Goal: Information Seeking & Learning: Learn about a topic

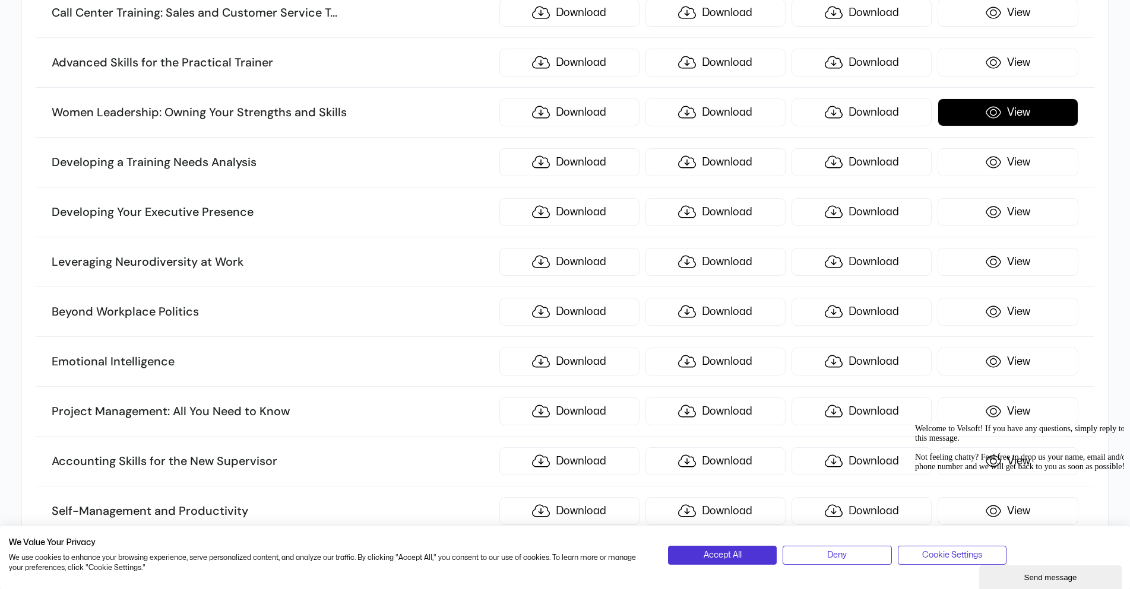
scroll to position [2434, 0]
click at [1043, 116] on link "View" at bounding box center [1007, 113] width 140 height 28
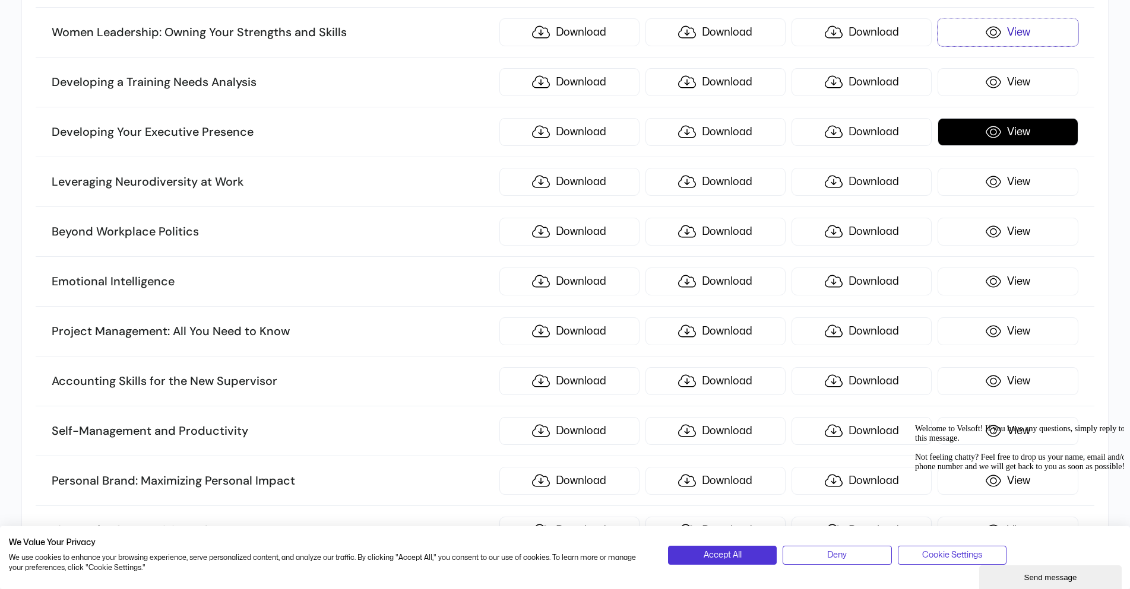
scroll to position [2493, 0]
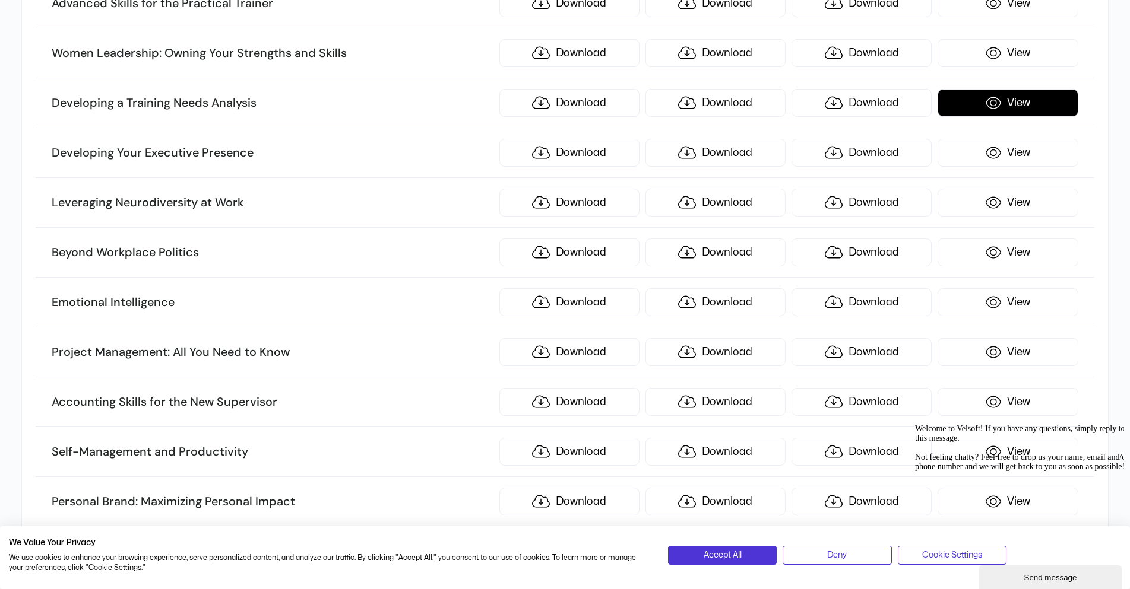
click at [1004, 111] on link "View" at bounding box center [1007, 103] width 140 height 28
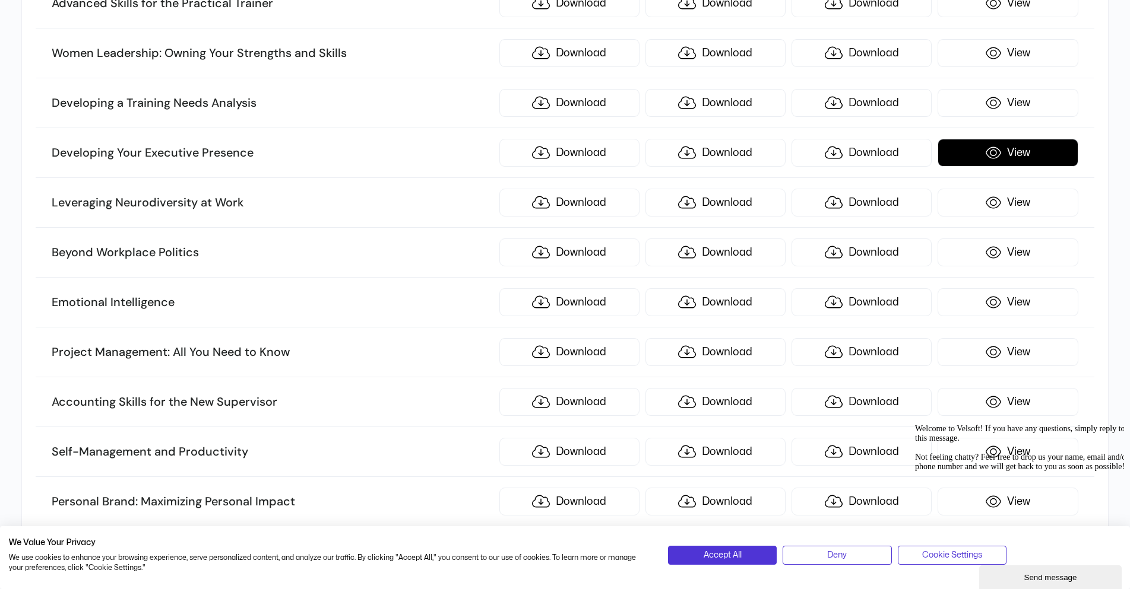
click at [1027, 147] on link "View" at bounding box center [1007, 153] width 140 height 28
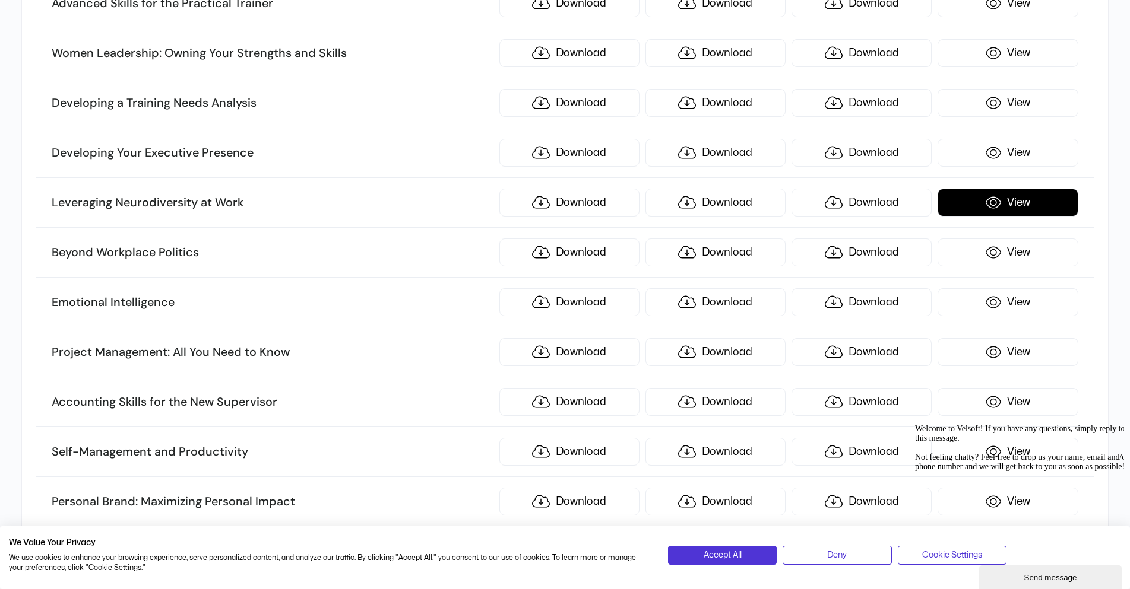
click at [959, 198] on link "View" at bounding box center [1007, 203] width 140 height 28
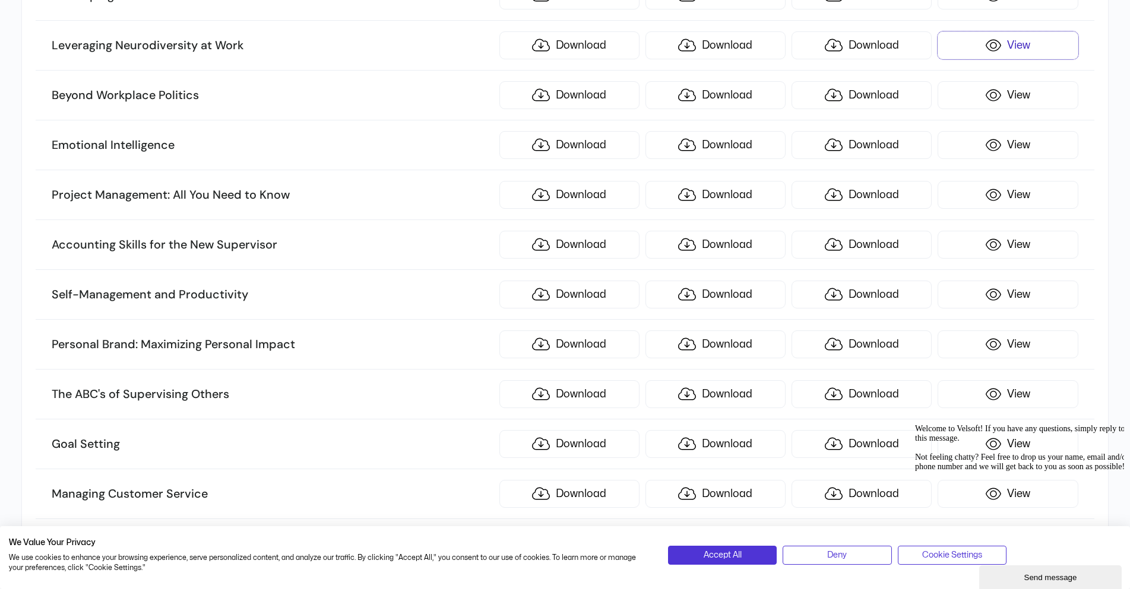
scroll to position [2671, 0]
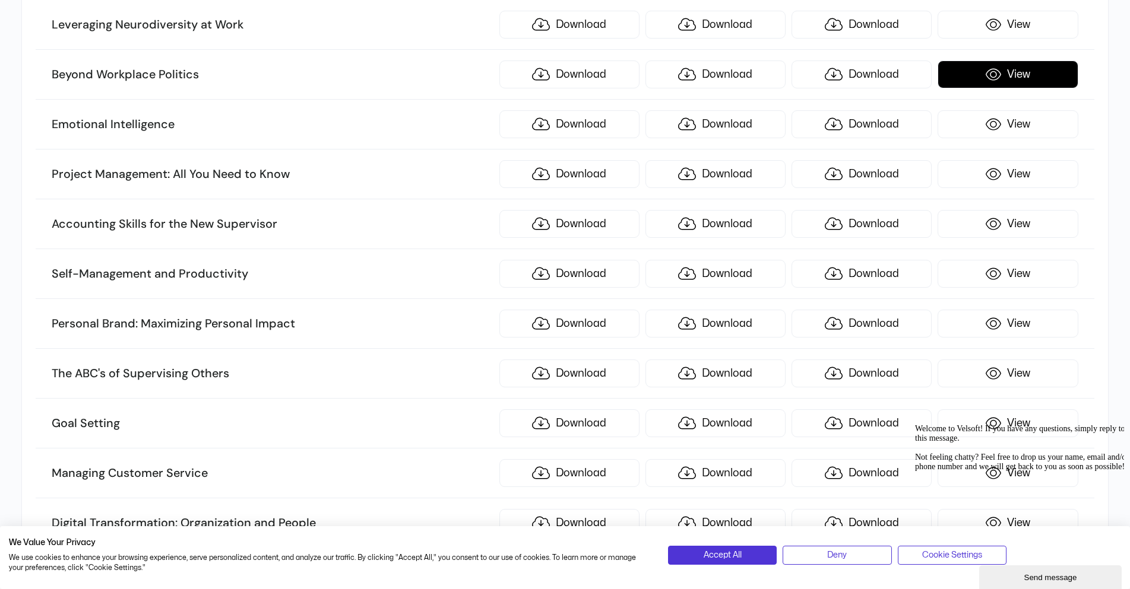
click at [976, 72] on link "View" at bounding box center [1007, 75] width 140 height 28
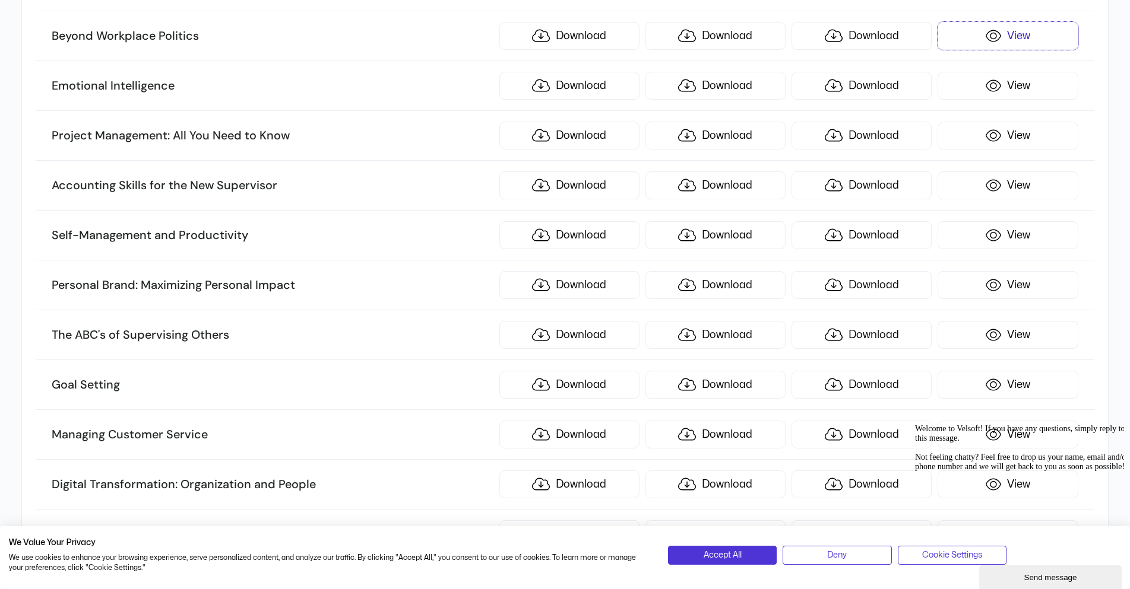
scroll to position [2730, 0]
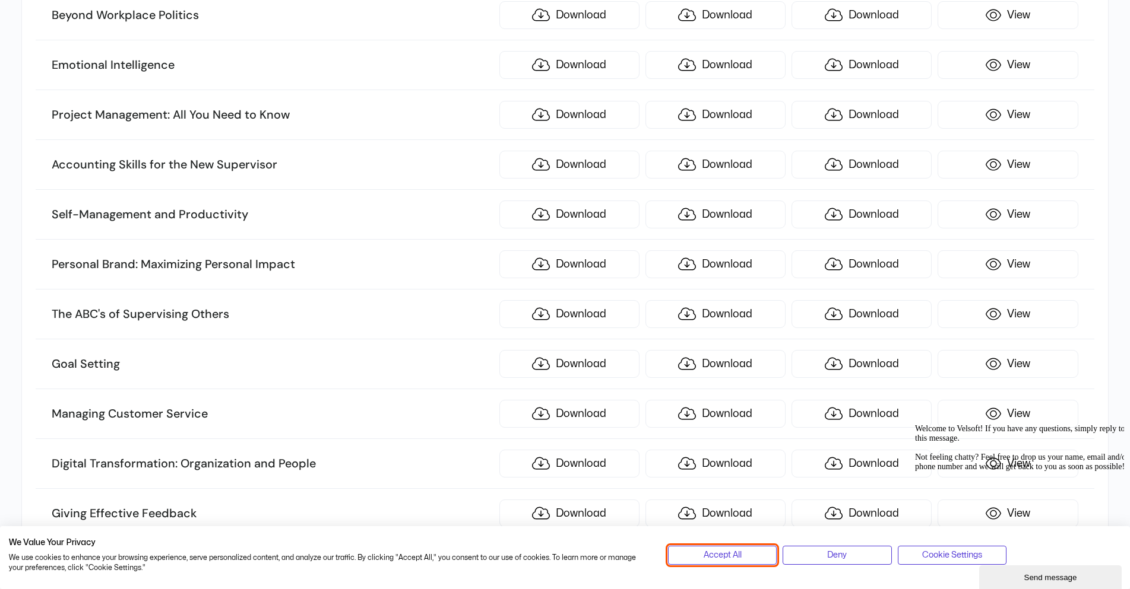
click at [752, 558] on button "Accept All" at bounding box center [722, 555] width 109 height 19
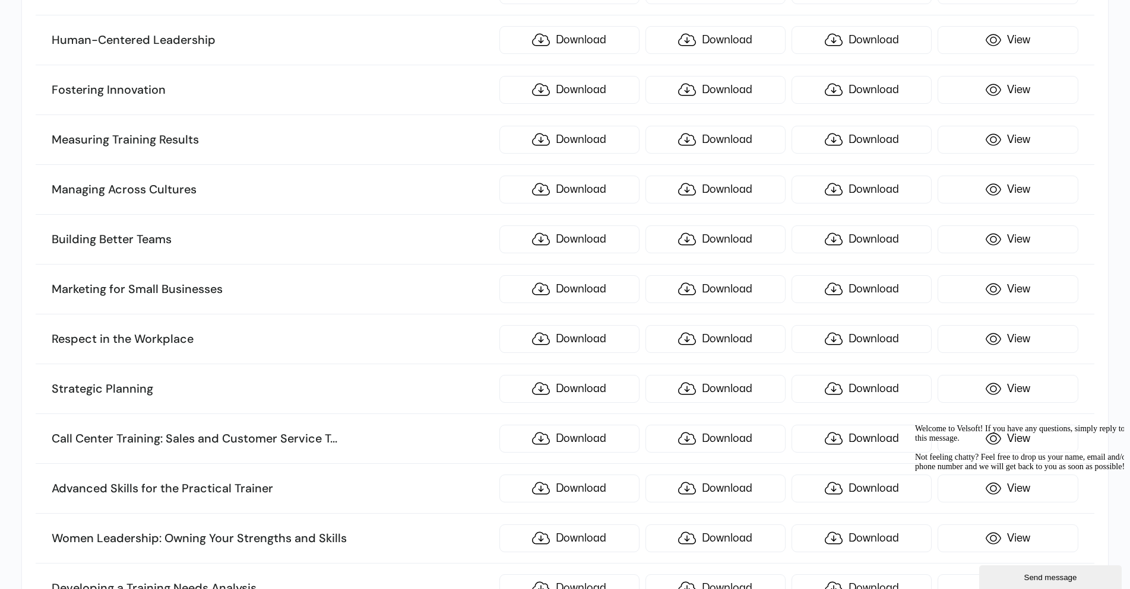
scroll to position [1932, 0]
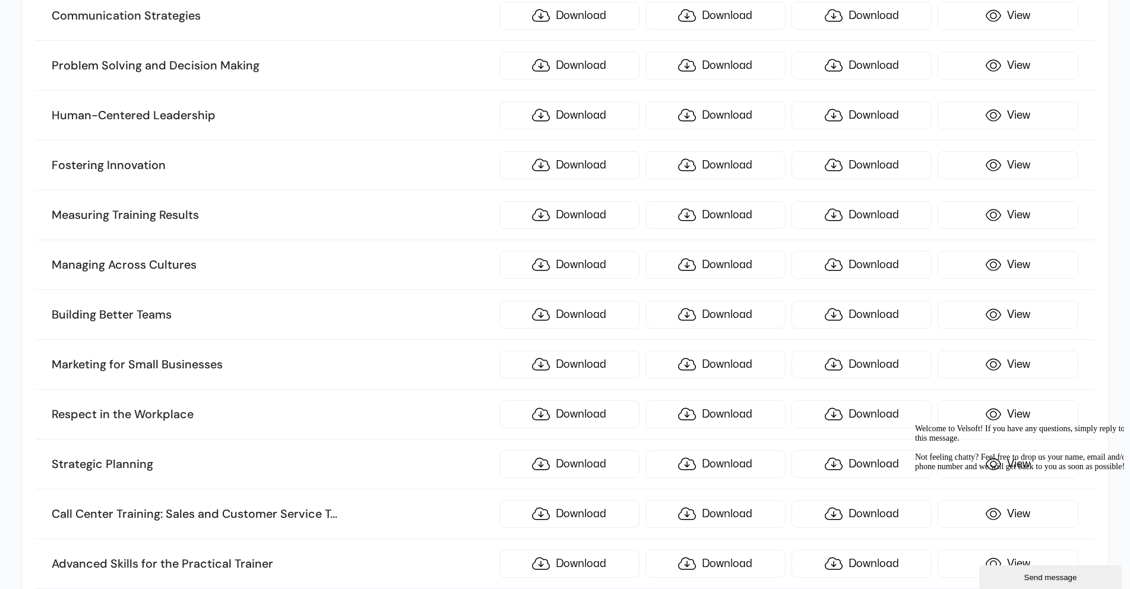
click at [1103, 573] on div "Send message" at bounding box center [1050, 577] width 125 height 9
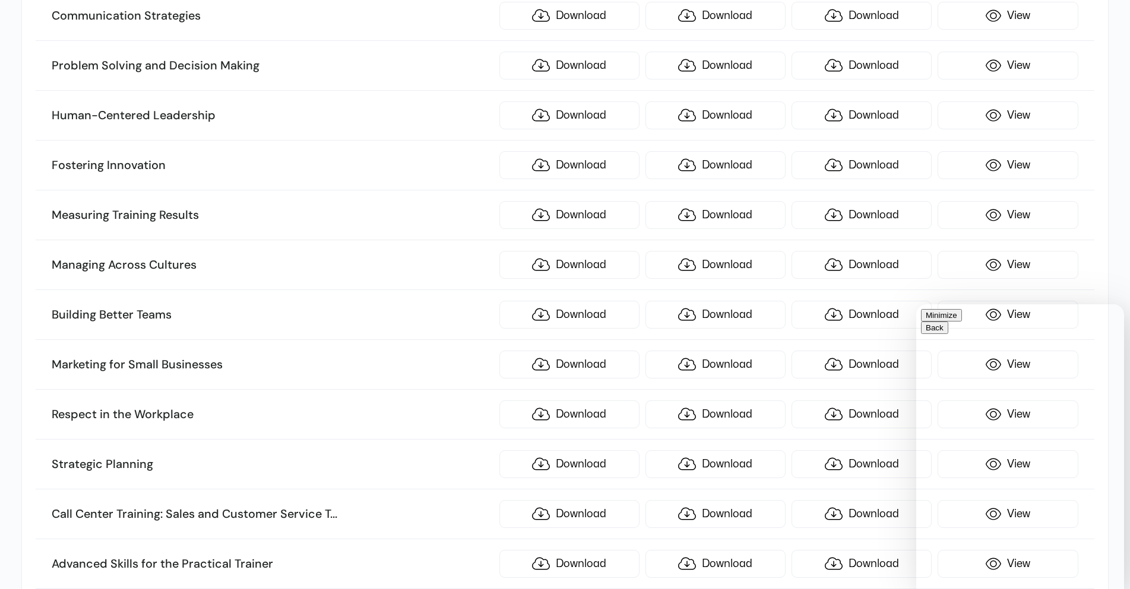
click at [962, 321] on button "Minimize" at bounding box center [941, 315] width 41 height 12
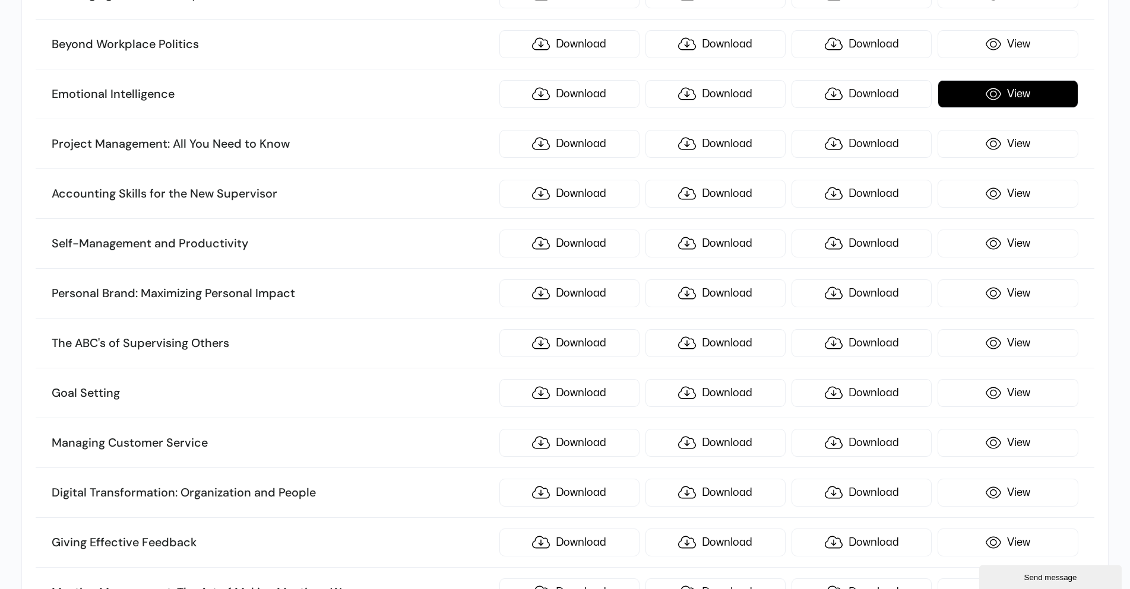
scroll to position [2704, 0]
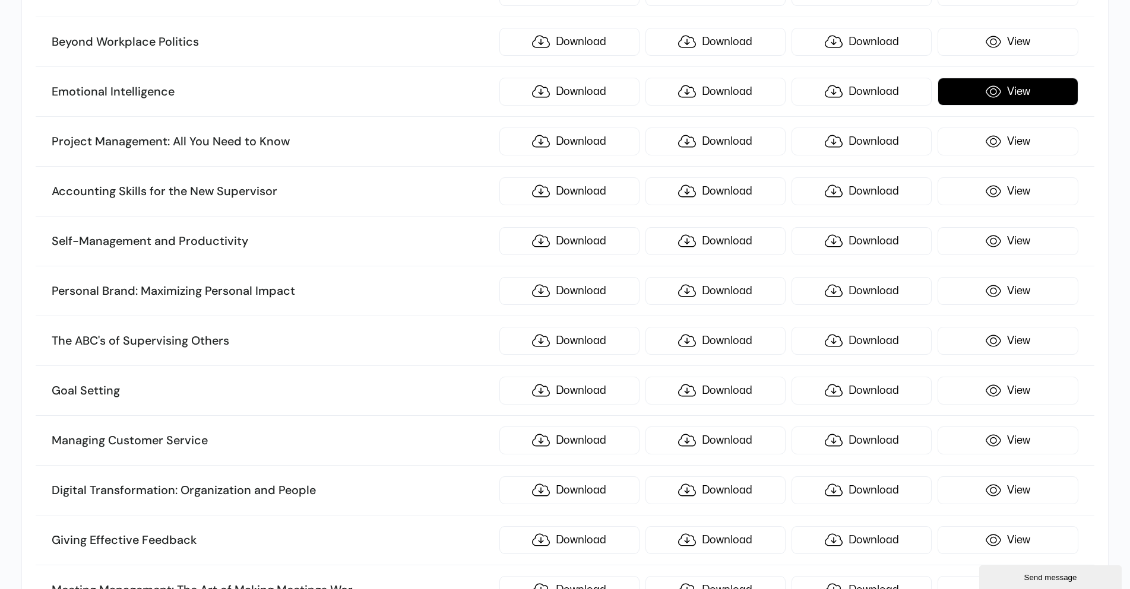
click at [1010, 92] on link "View" at bounding box center [1007, 92] width 140 height 28
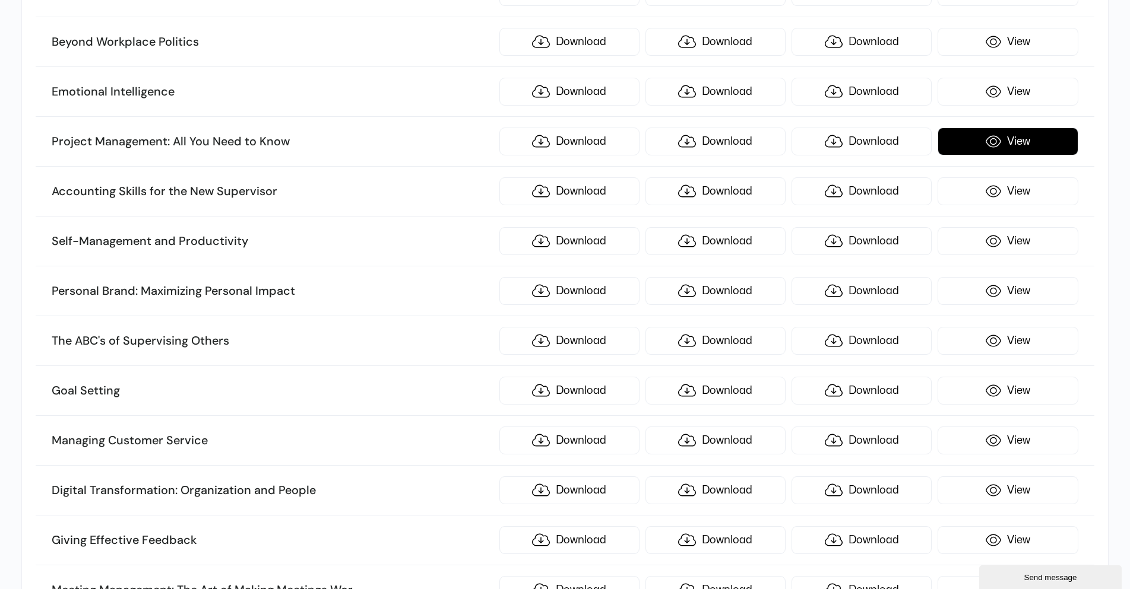
click at [1011, 152] on link "View" at bounding box center [1007, 142] width 140 height 28
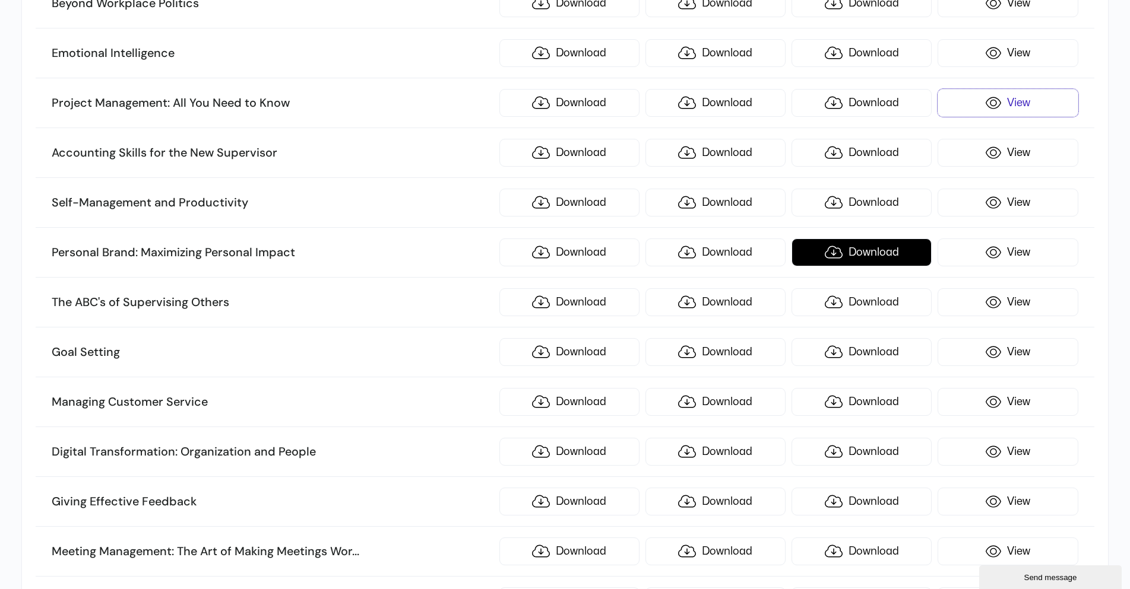
scroll to position [2763, 0]
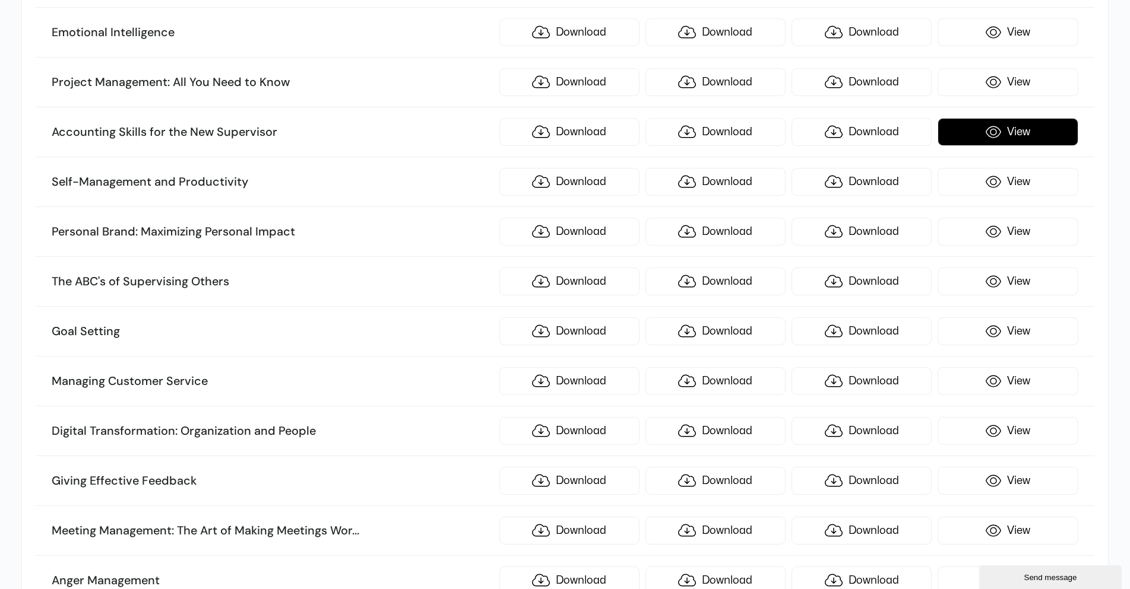
click at [1024, 139] on link "View" at bounding box center [1007, 132] width 140 height 28
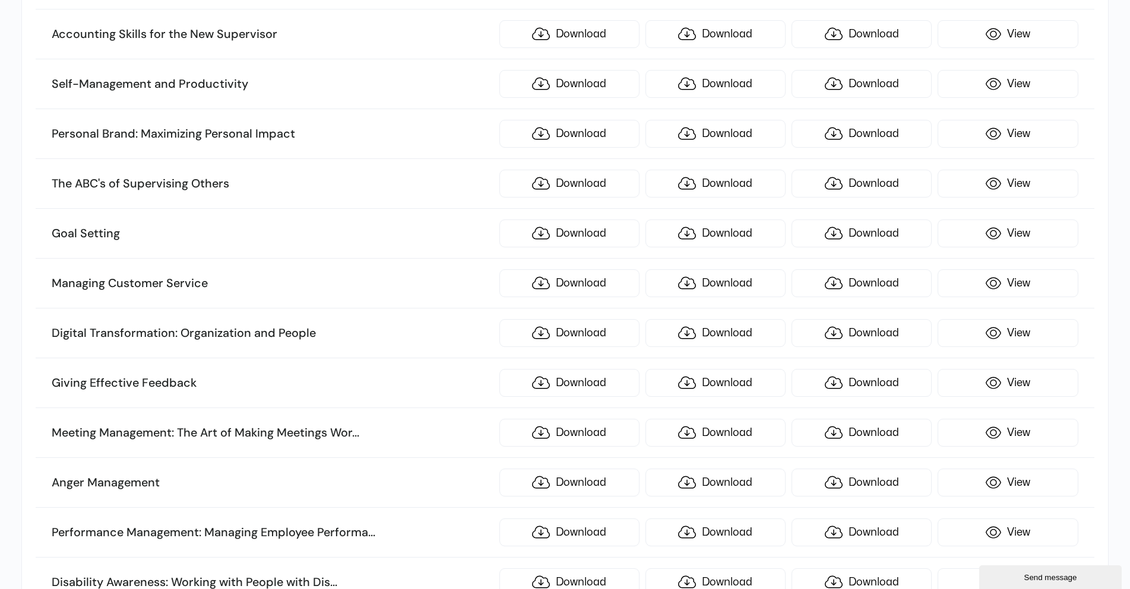
scroll to position [2882, 0]
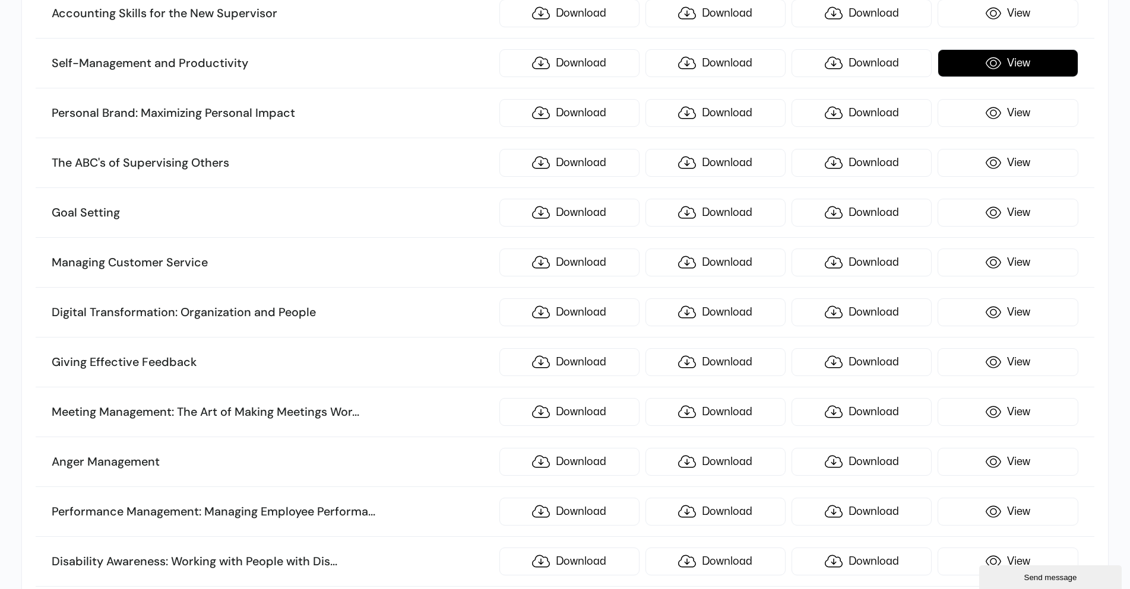
click at [1014, 64] on link "View" at bounding box center [1007, 63] width 140 height 28
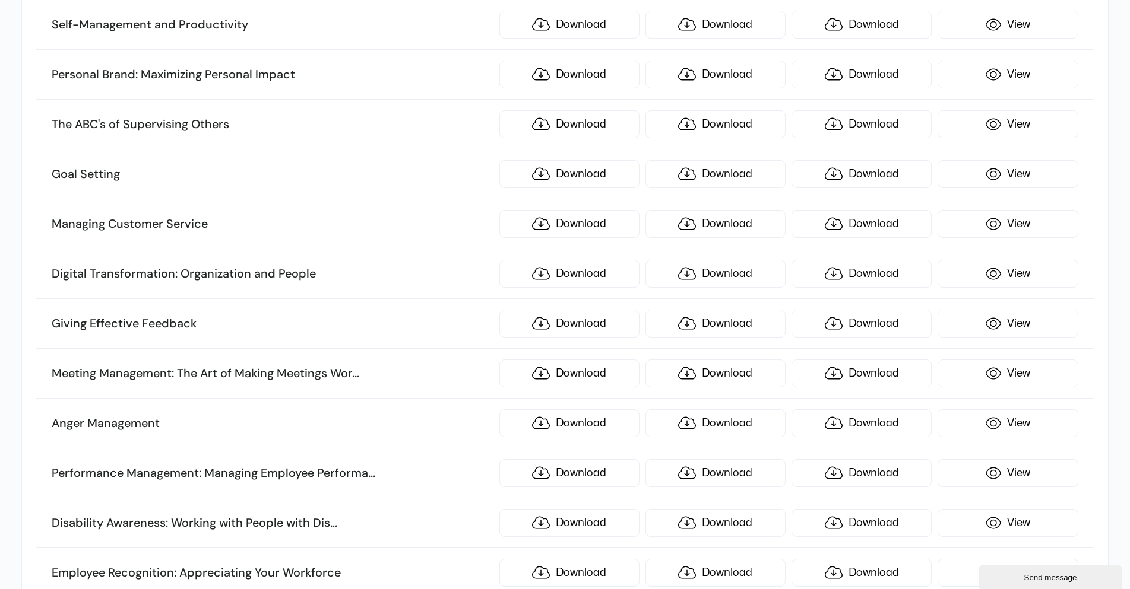
scroll to position [2941, 0]
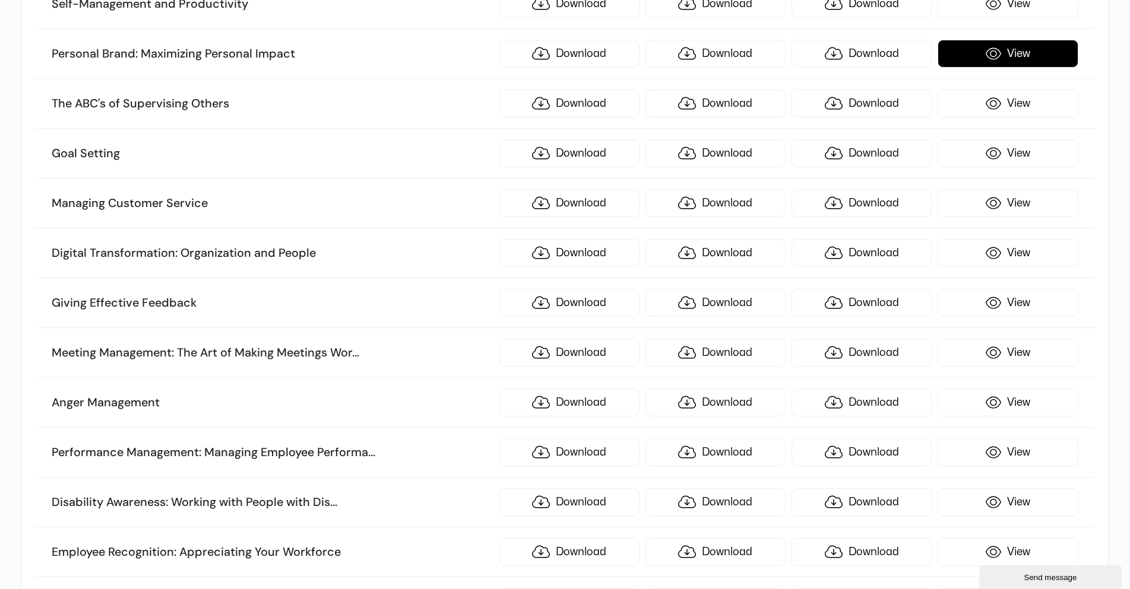
click at [1000, 61] on link "View" at bounding box center [1007, 54] width 140 height 28
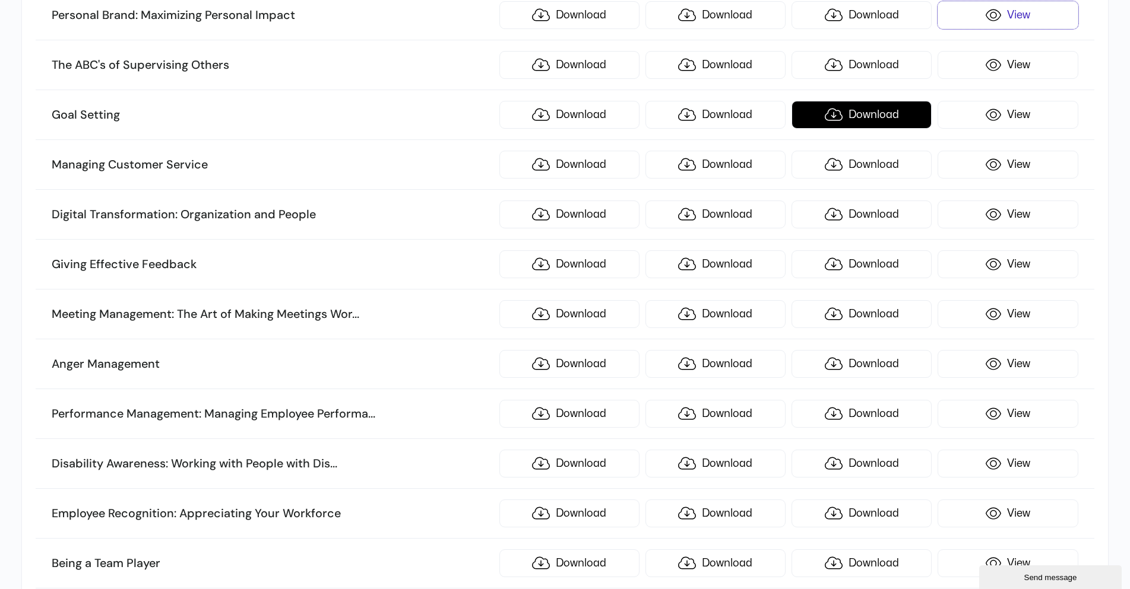
scroll to position [3000, 0]
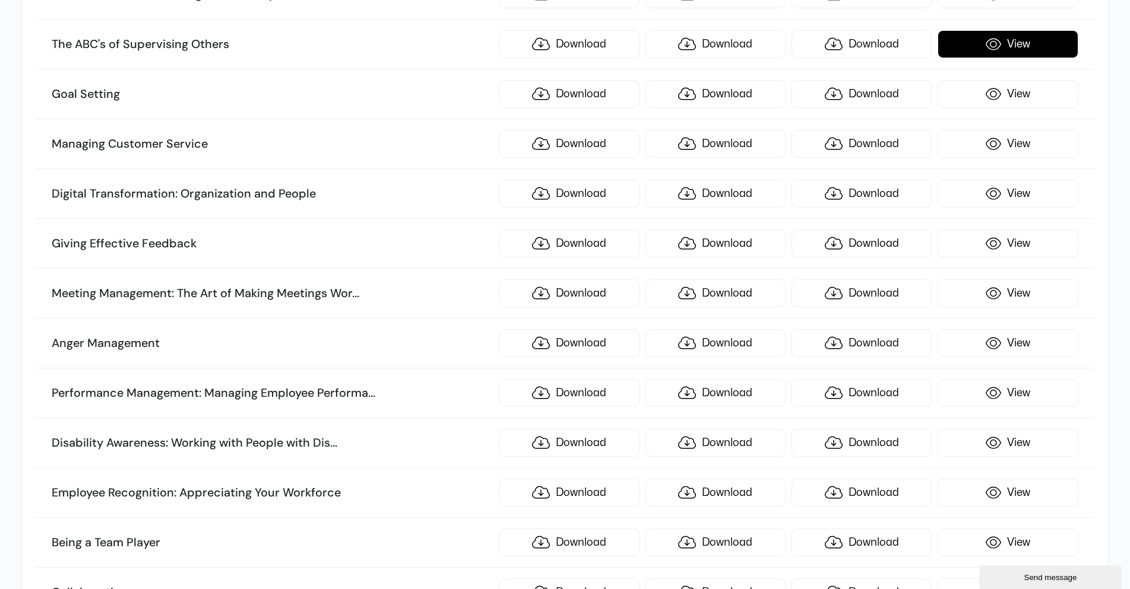
click at [1000, 53] on link "View" at bounding box center [1007, 44] width 140 height 28
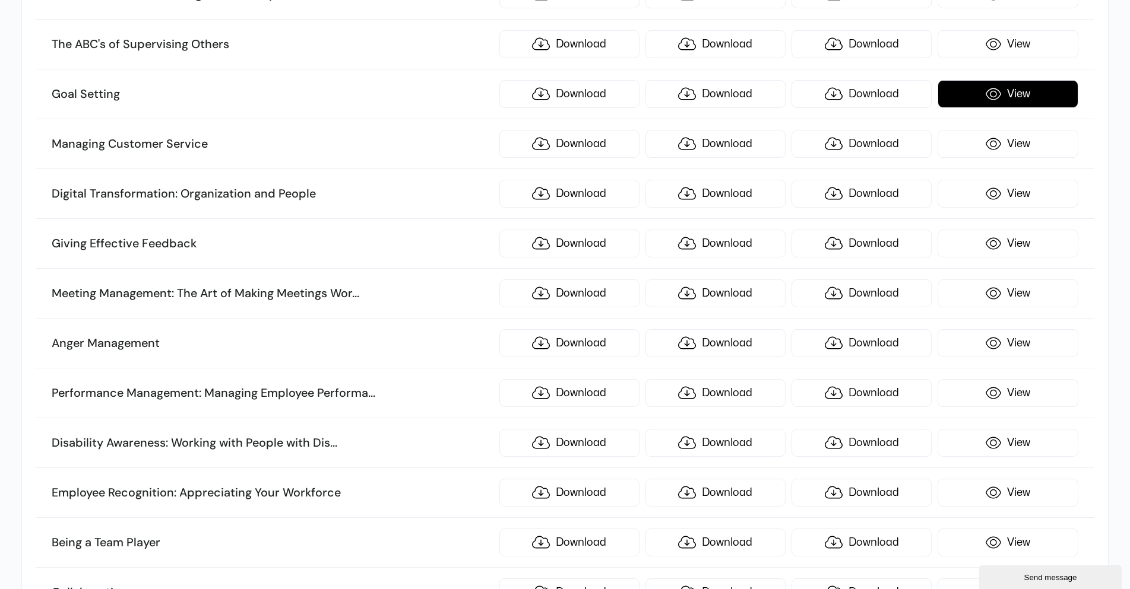
click at [1040, 96] on link "View" at bounding box center [1007, 94] width 140 height 28
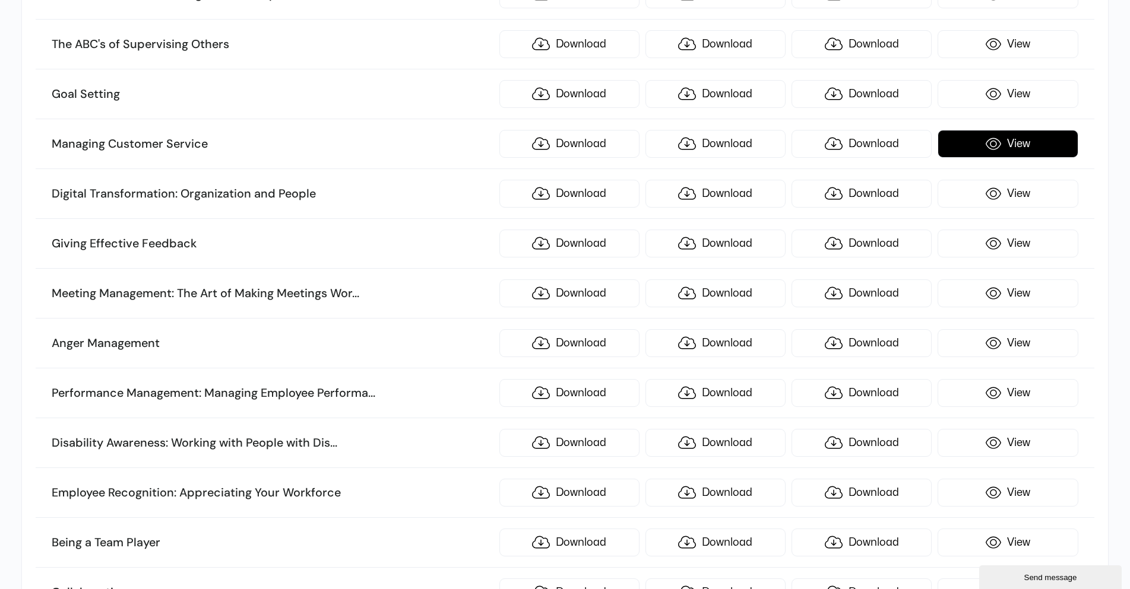
click at [979, 151] on link "View" at bounding box center [1007, 144] width 140 height 28
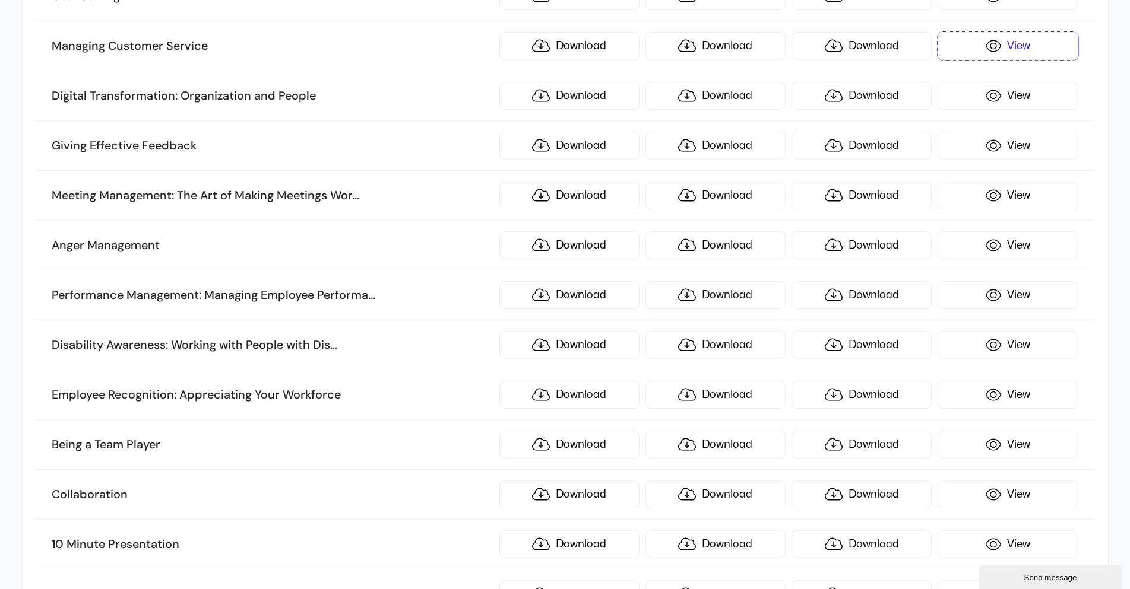
scroll to position [3119, 0]
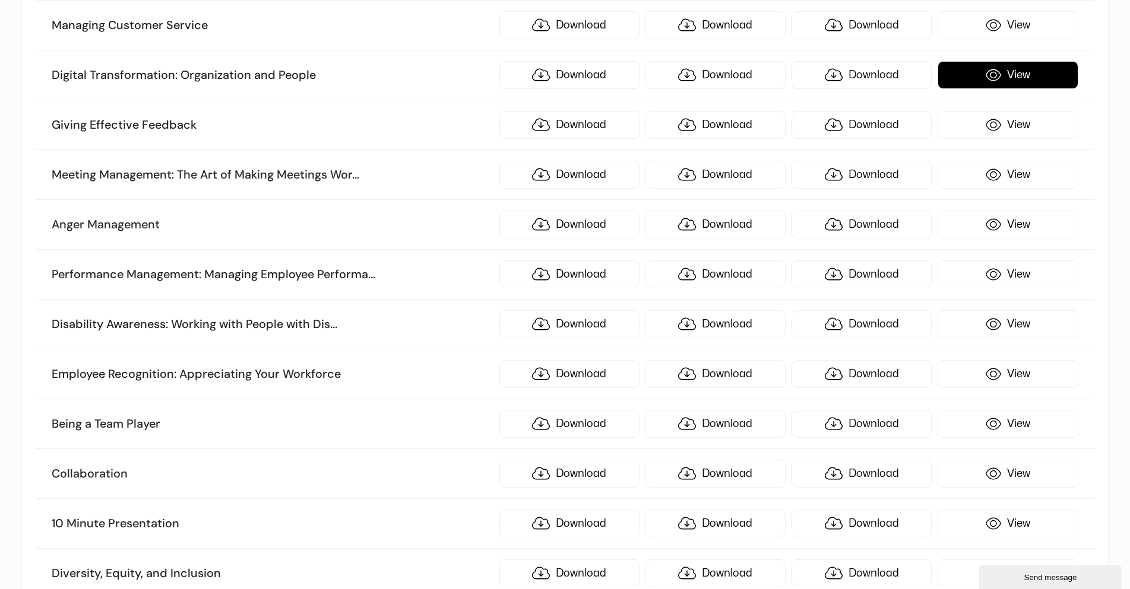
click at [1017, 71] on link "View" at bounding box center [1007, 75] width 140 height 28
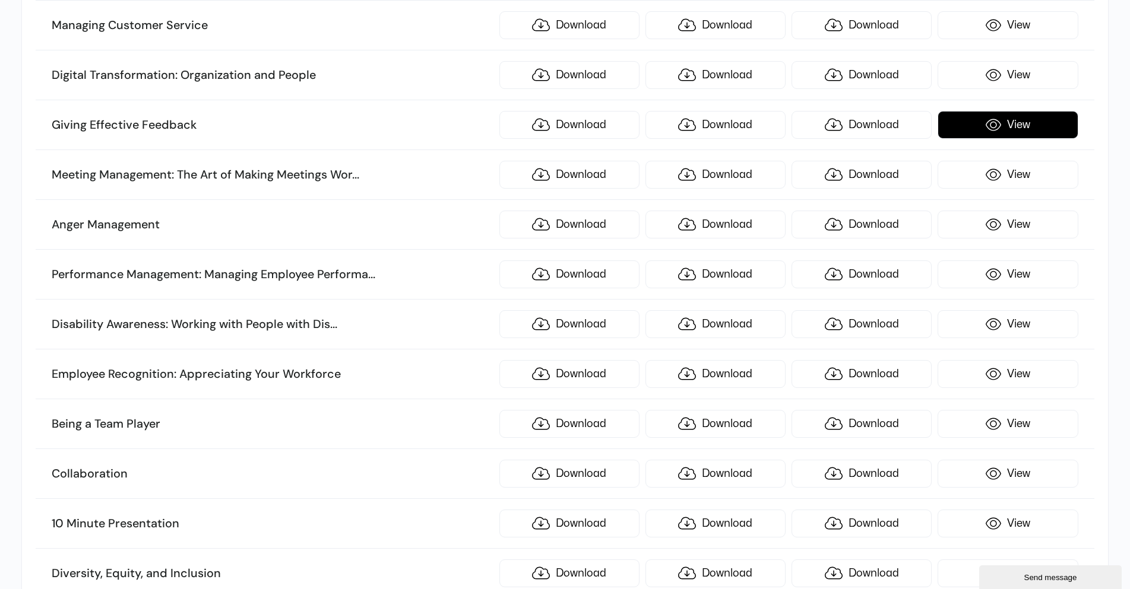
click at [981, 123] on link "View" at bounding box center [1007, 125] width 140 height 28
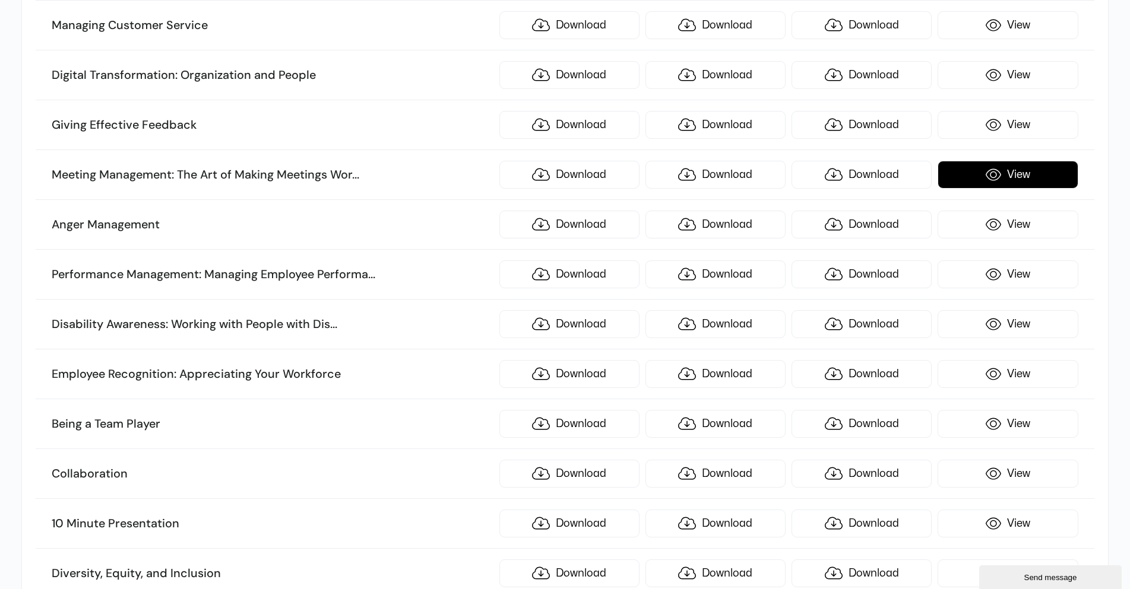
click at [984, 179] on link "View" at bounding box center [1007, 175] width 140 height 28
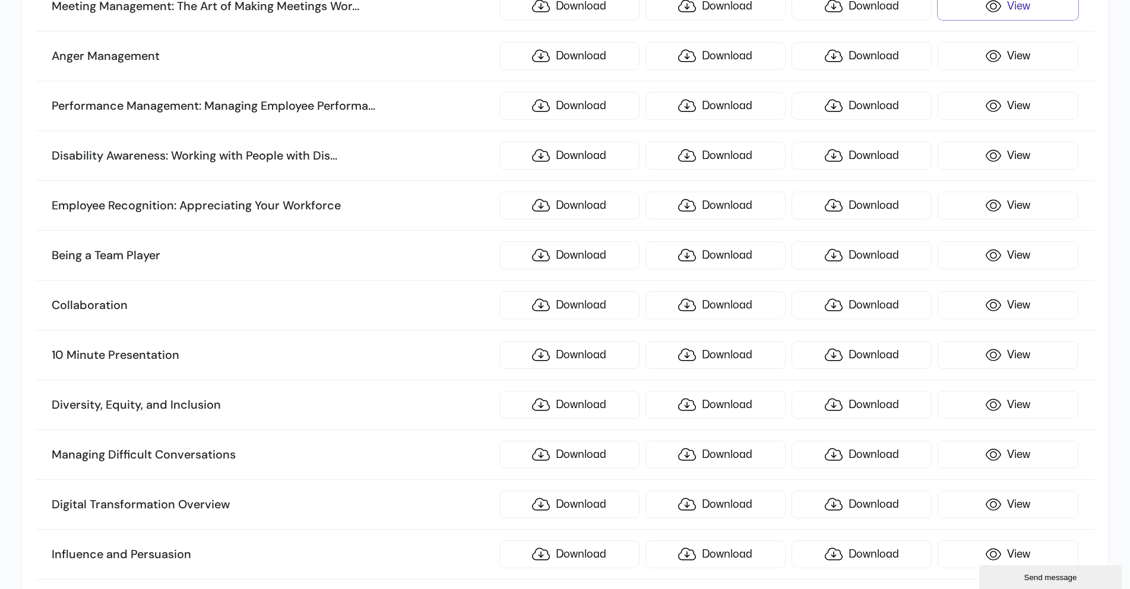
scroll to position [3297, 0]
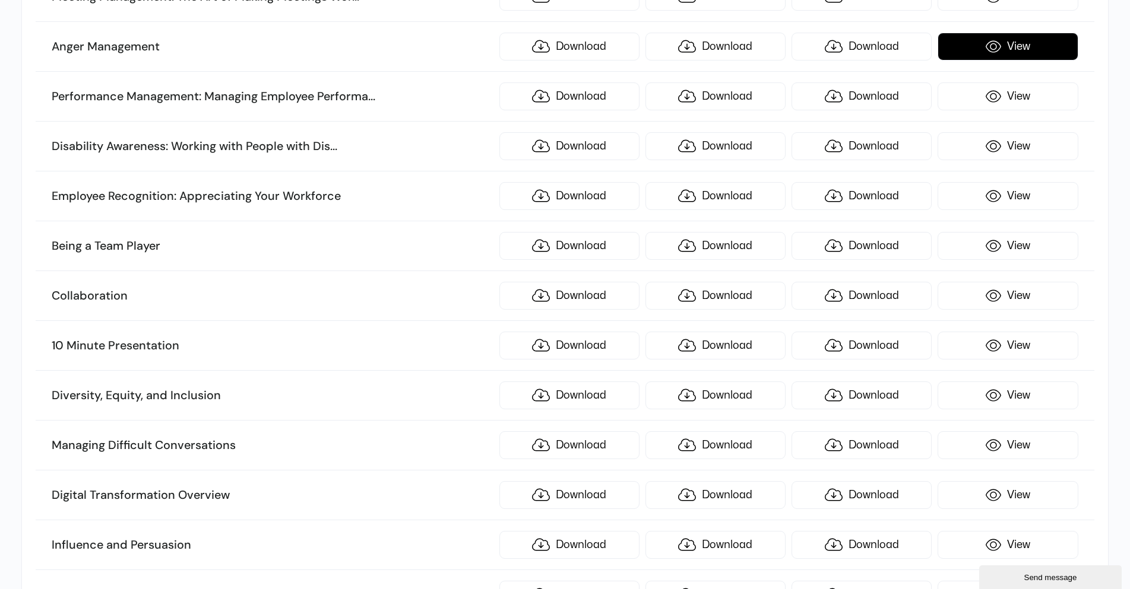
click at [1019, 50] on link "View" at bounding box center [1007, 47] width 140 height 28
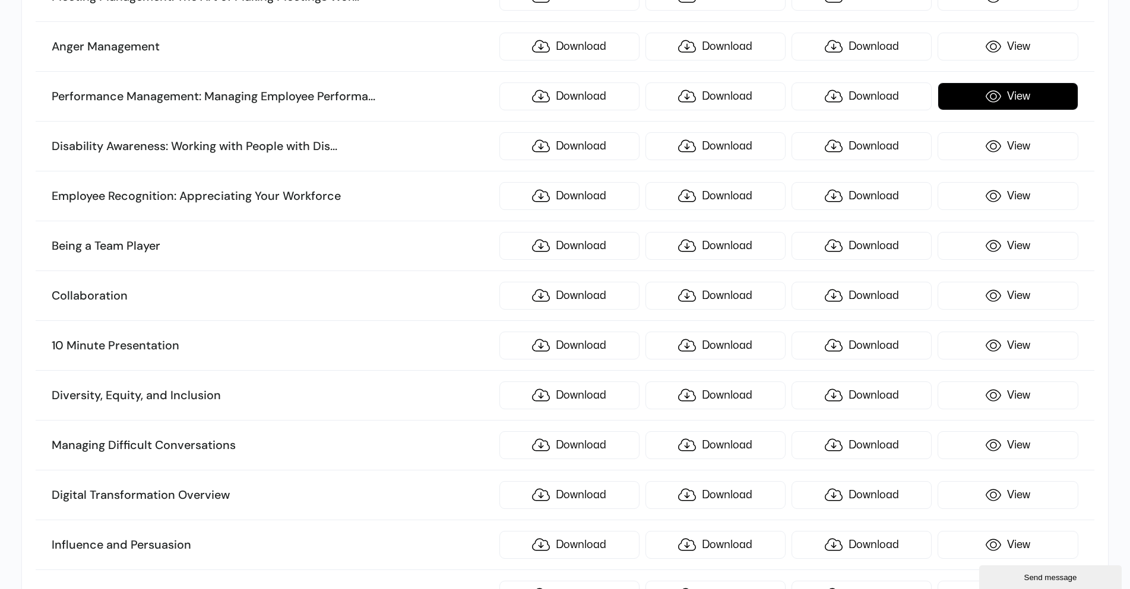
click at [992, 100] on link "View" at bounding box center [1007, 97] width 140 height 28
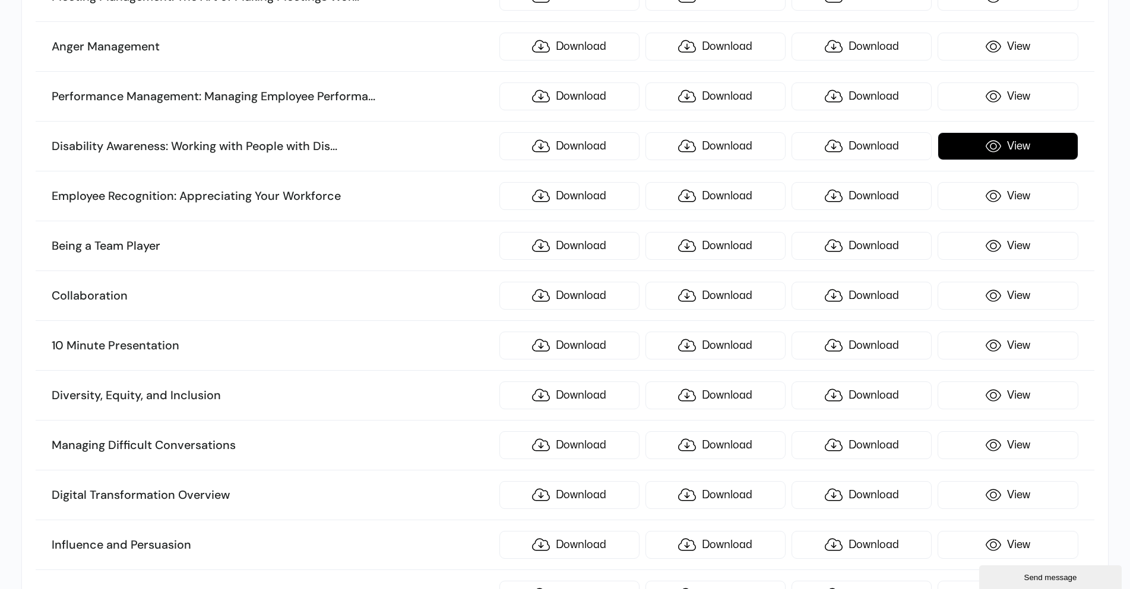
click at [997, 151] on link "View" at bounding box center [1007, 146] width 140 height 28
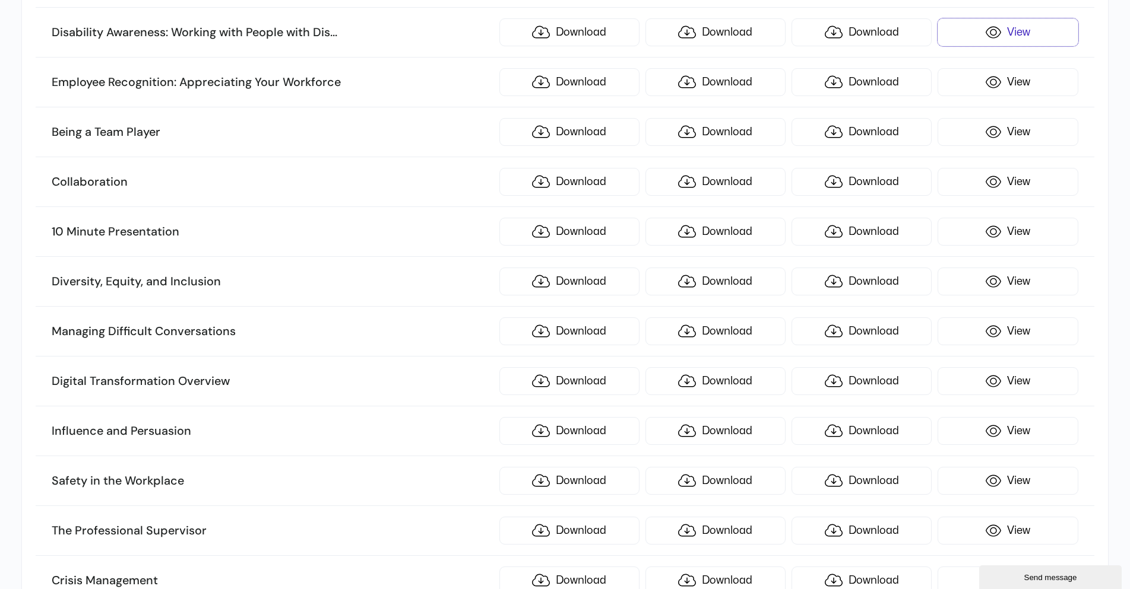
scroll to position [3416, 0]
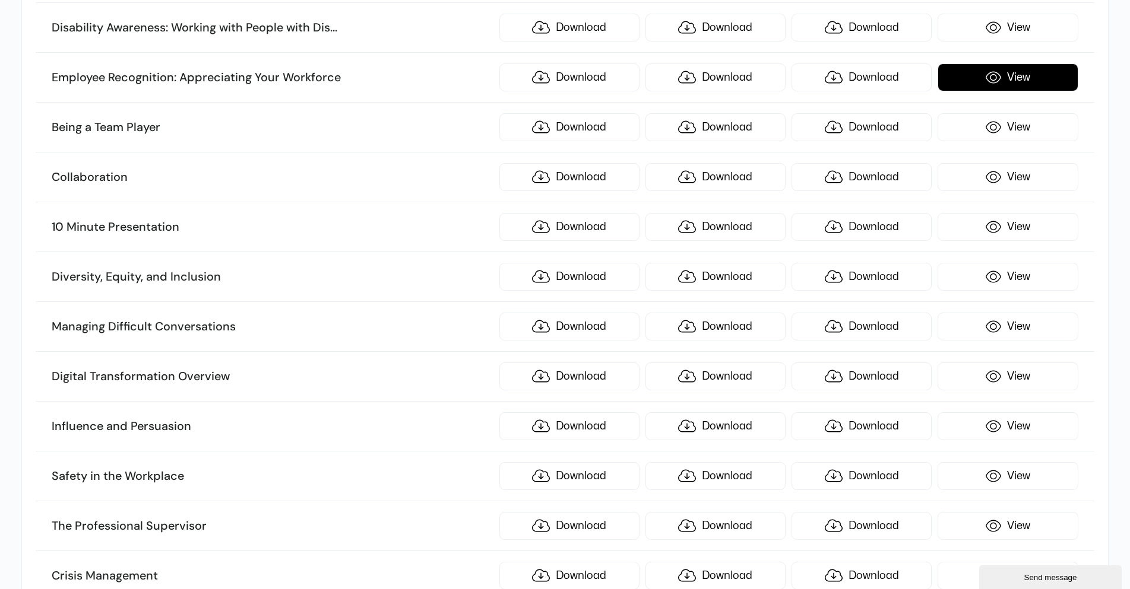
click at [1039, 75] on link "View" at bounding box center [1007, 78] width 140 height 28
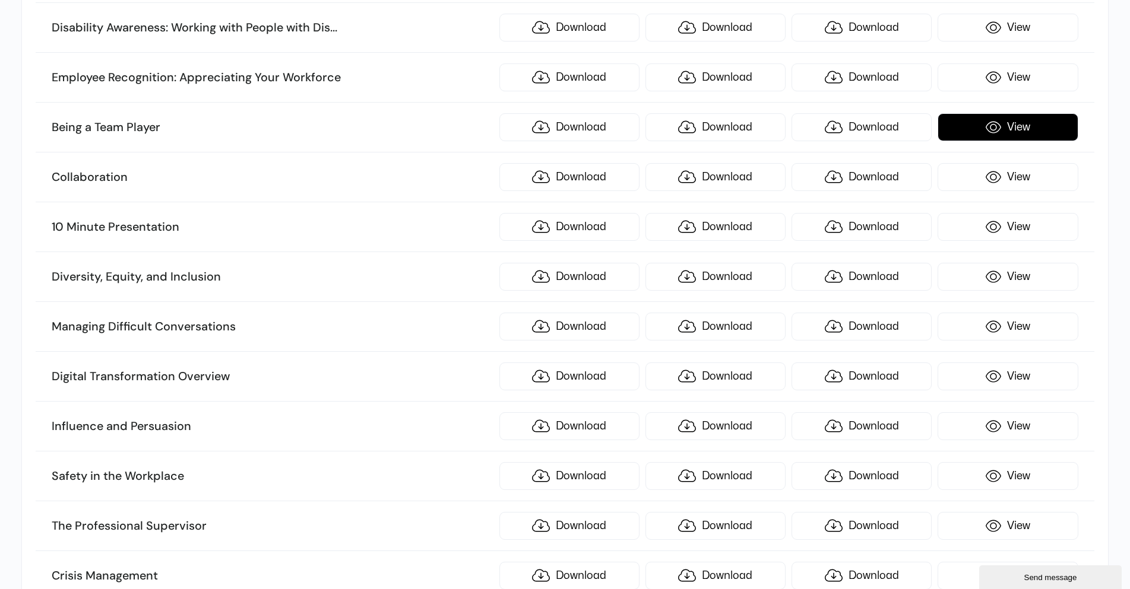
click at [963, 129] on link "View" at bounding box center [1007, 127] width 140 height 28
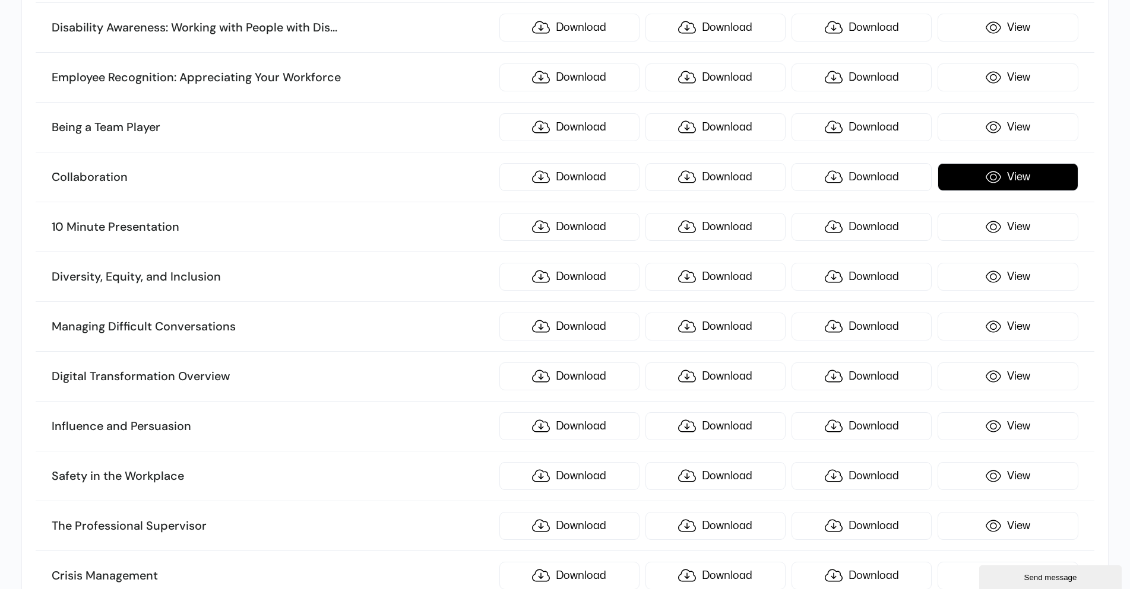
click at [1030, 176] on link "View" at bounding box center [1007, 177] width 140 height 28
click at [984, 177] on link "View" at bounding box center [1007, 177] width 140 height 28
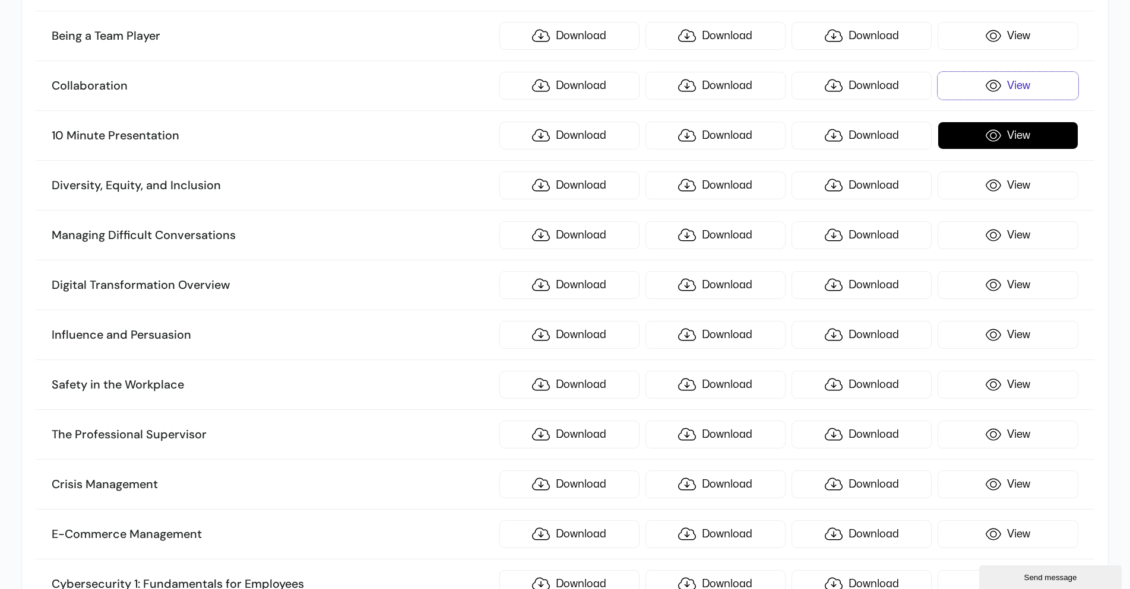
scroll to position [3535, 0]
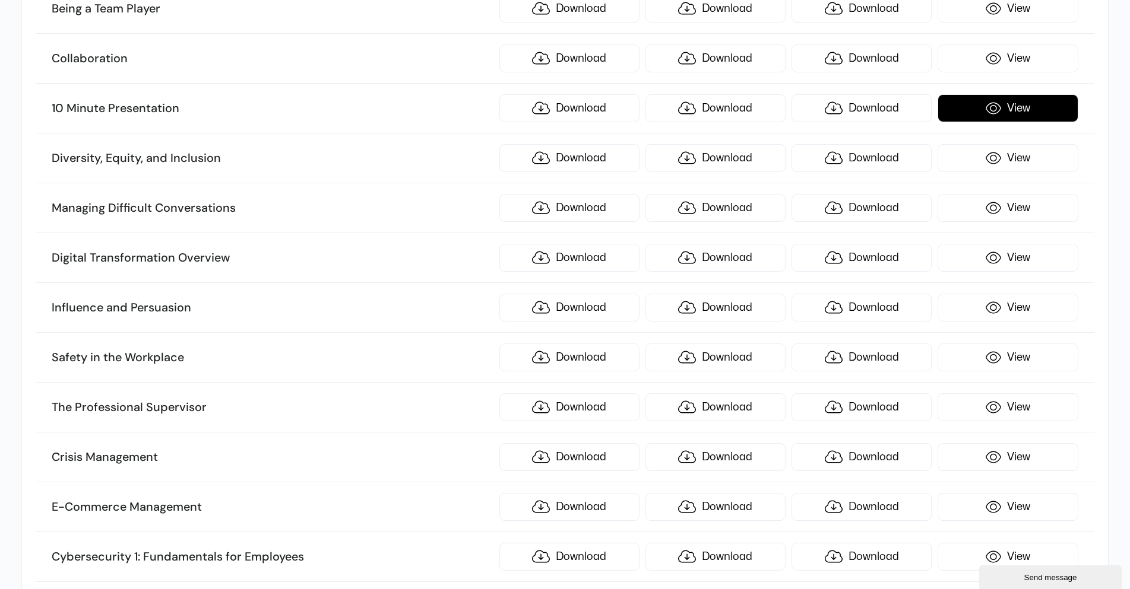
click at [1010, 104] on link "View" at bounding box center [1007, 108] width 140 height 28
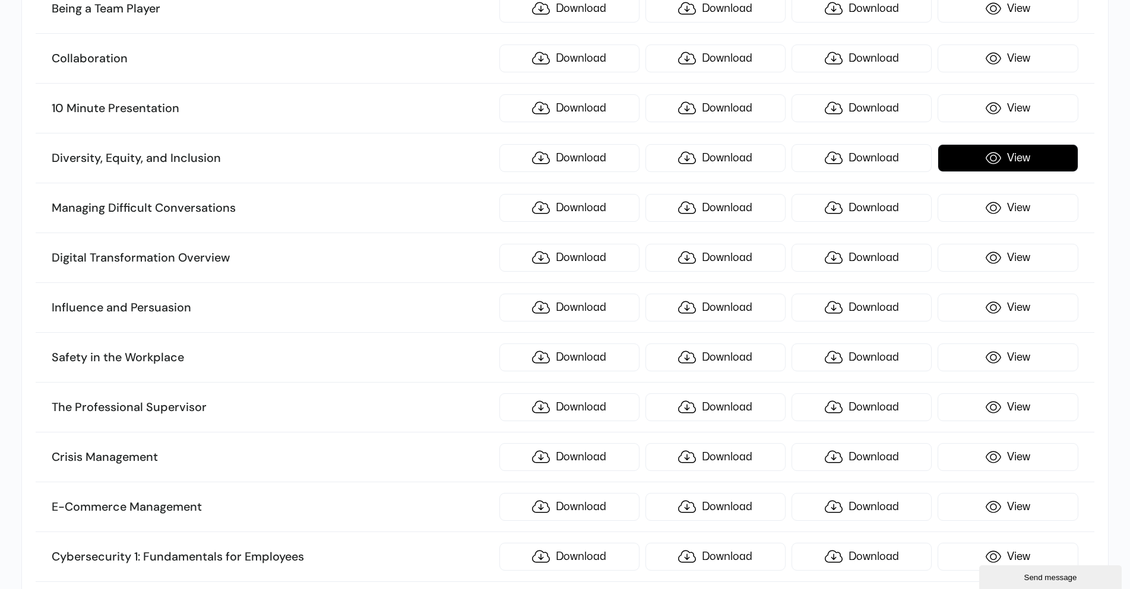
click at [960, 159] on link "View" at bounding box center [1007, 158] width 140 height 28
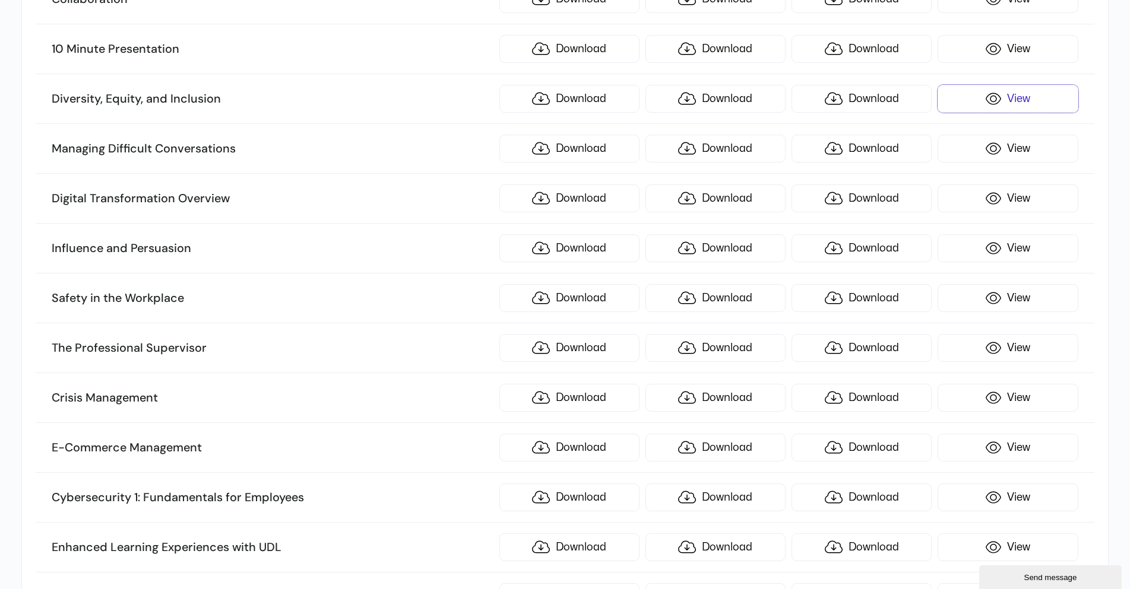
scroll to position [3653, 0]
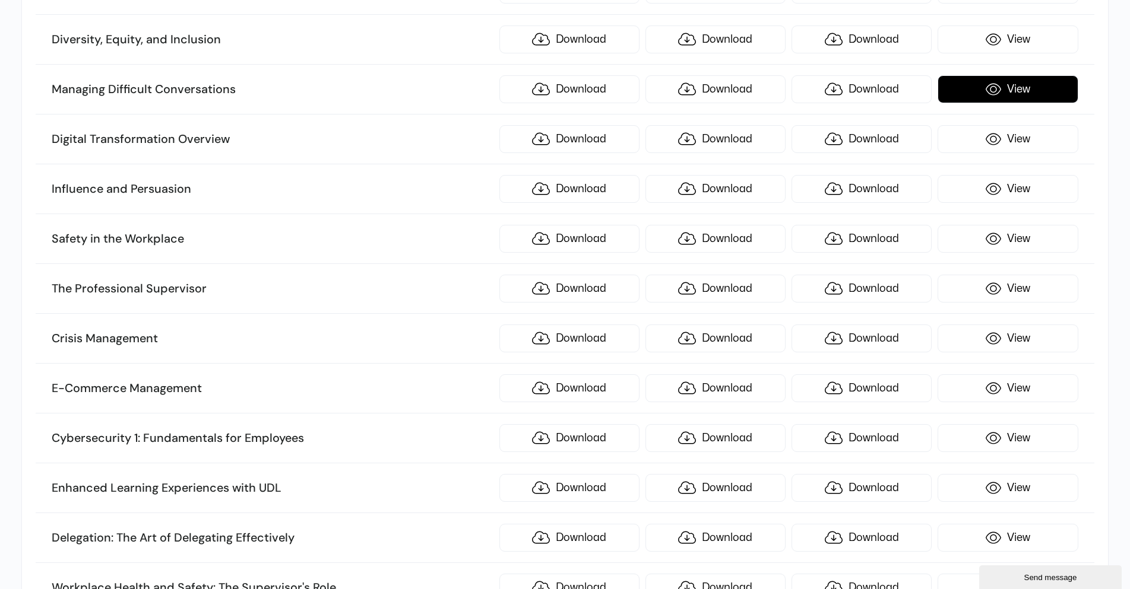
click at [1032, 93] on link "View" at bounding box center [1007, 89] width 140 height 28
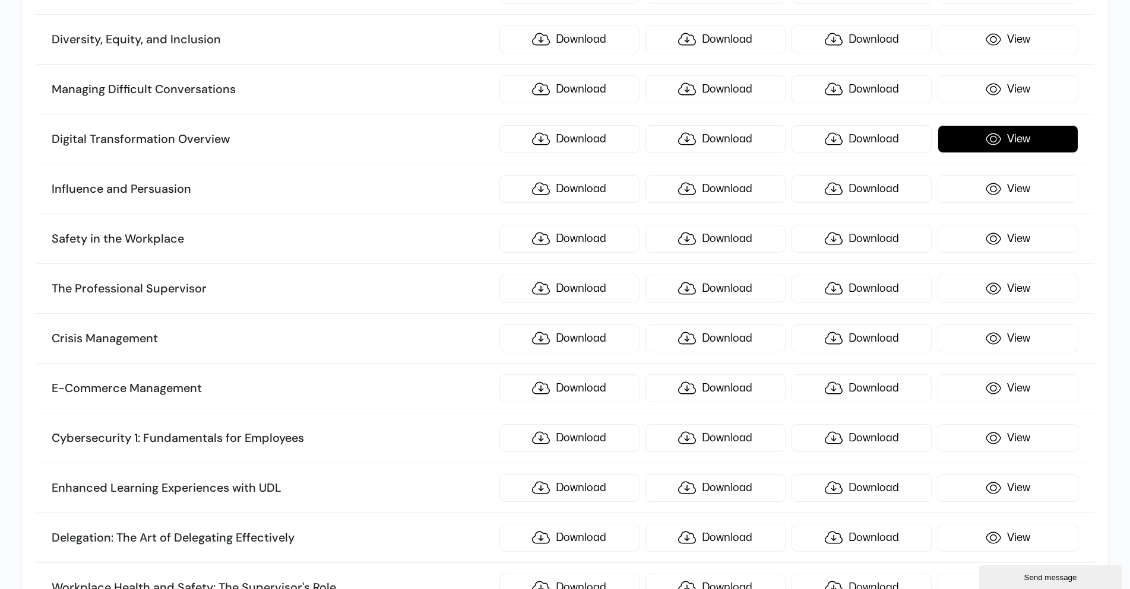
click at [1017, 145] on link "View" at bounding box center [1007, 139] width 140 height 28
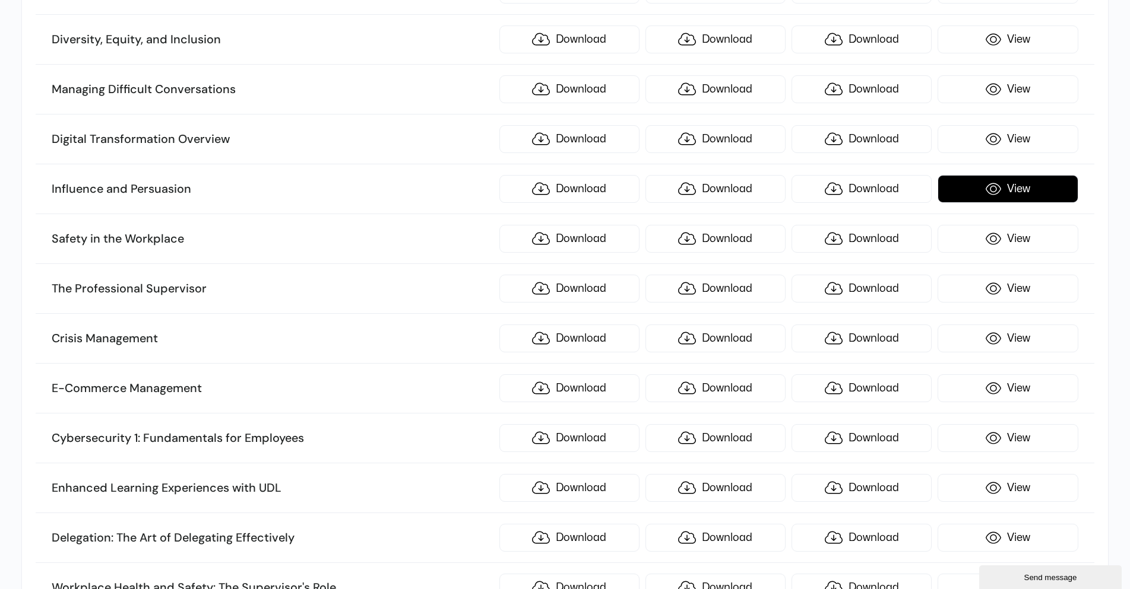
click at [1007, 196] on link "View" at bounding box center [1007, 189] width 140 height 28
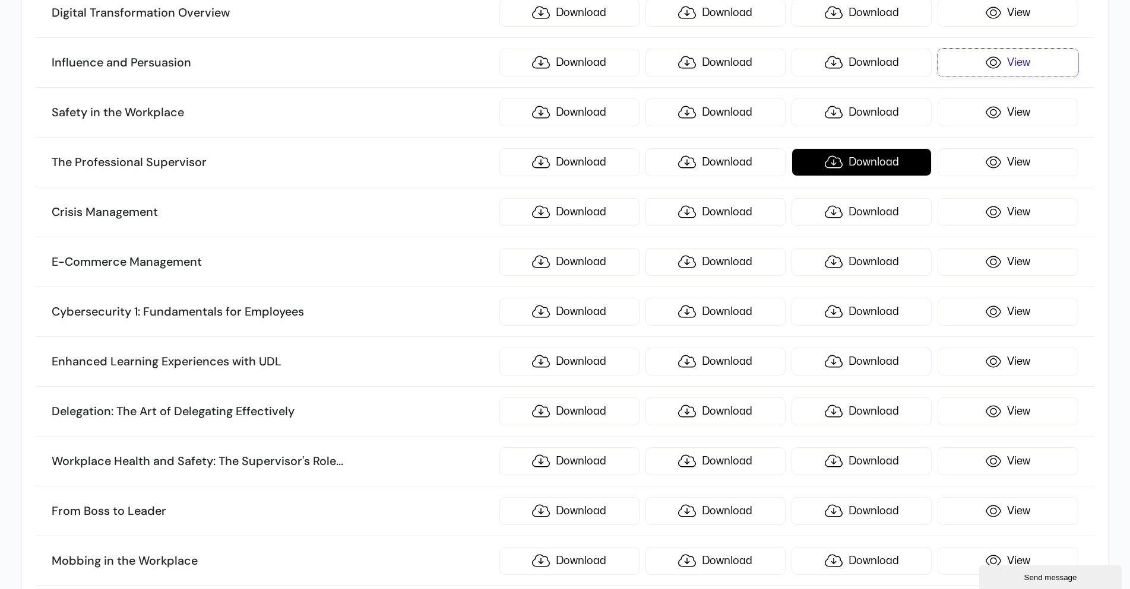
scroll to position [3831, 0]
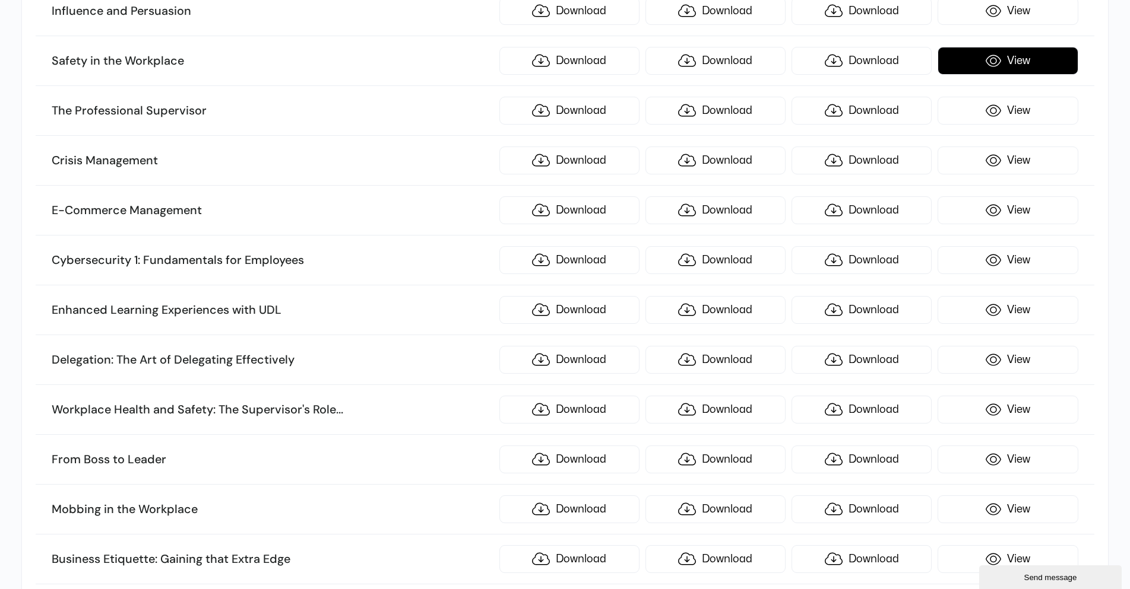
click at [1001, 69] on link "View" at bounding box center [1007, 61] width 140 height 28
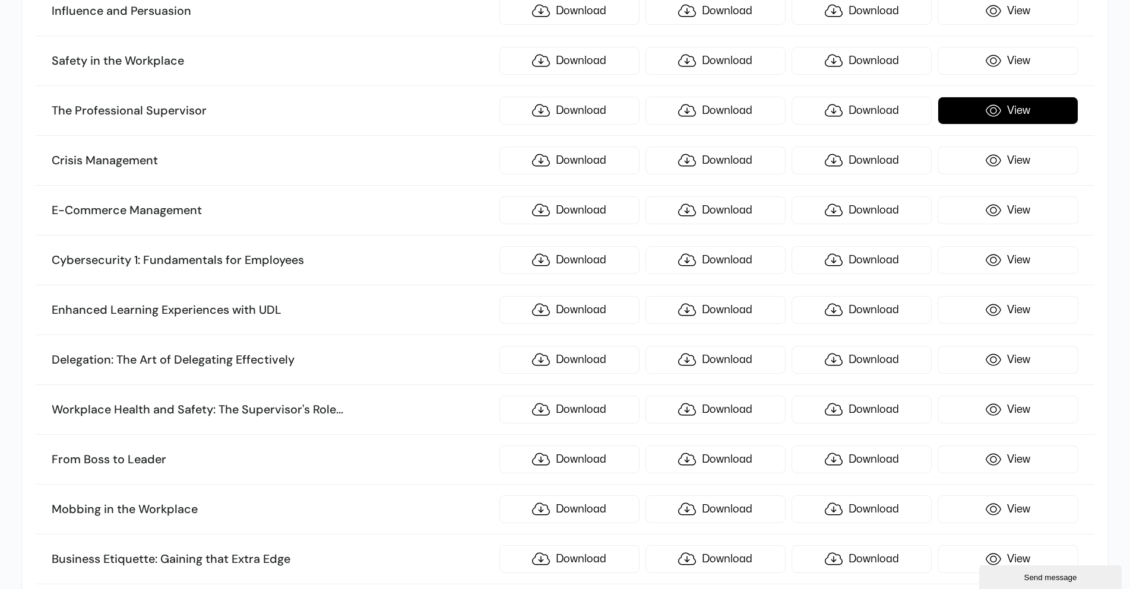
click at [1049, 102] on link "View" at bounding box center [1007, 111] width 140 height 28
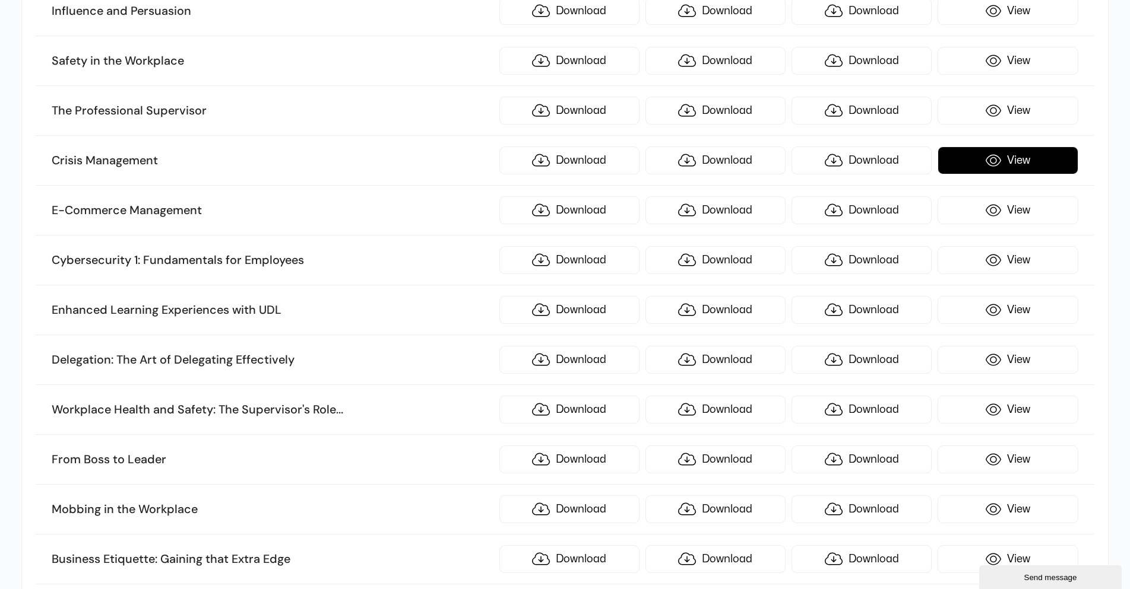
click at [1014, 164] on link "View" at bounding box center [1007, 161] width 140 height 28
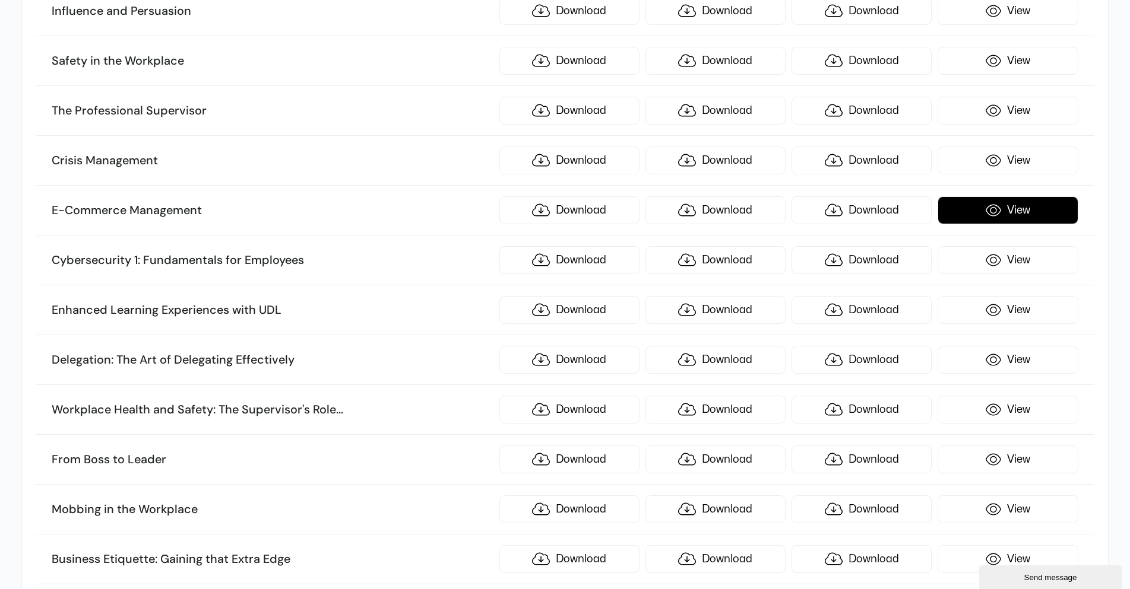
click at [960, 215] on link "View" at bounding box center [1007, 210] width 140 height 28
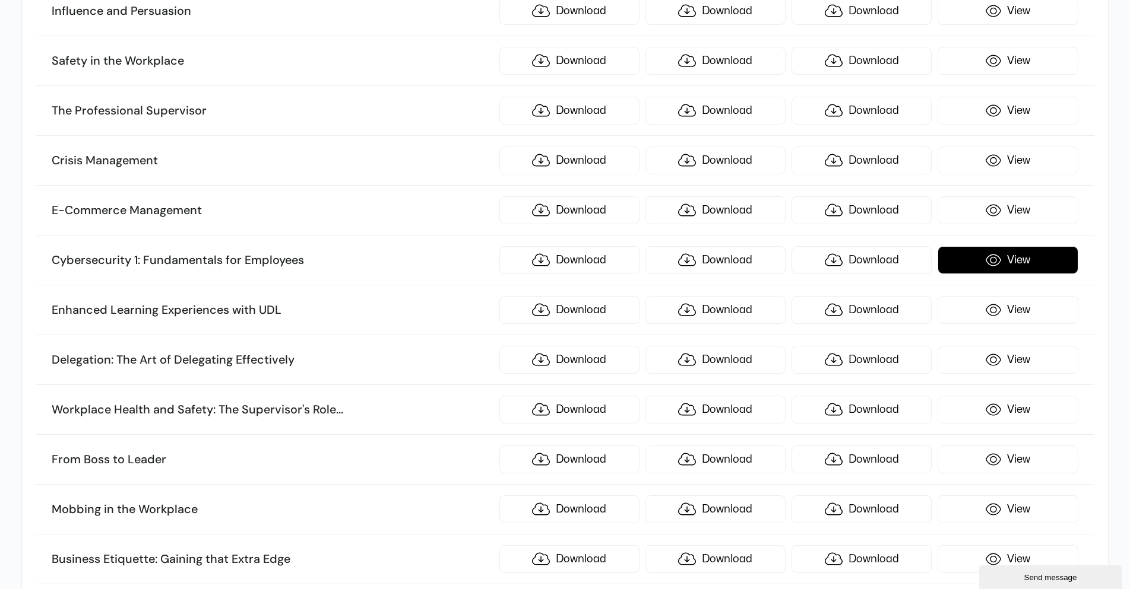
click at [1021, 254] on link "View" at bounding box center [1007, 260] width 140 height 28
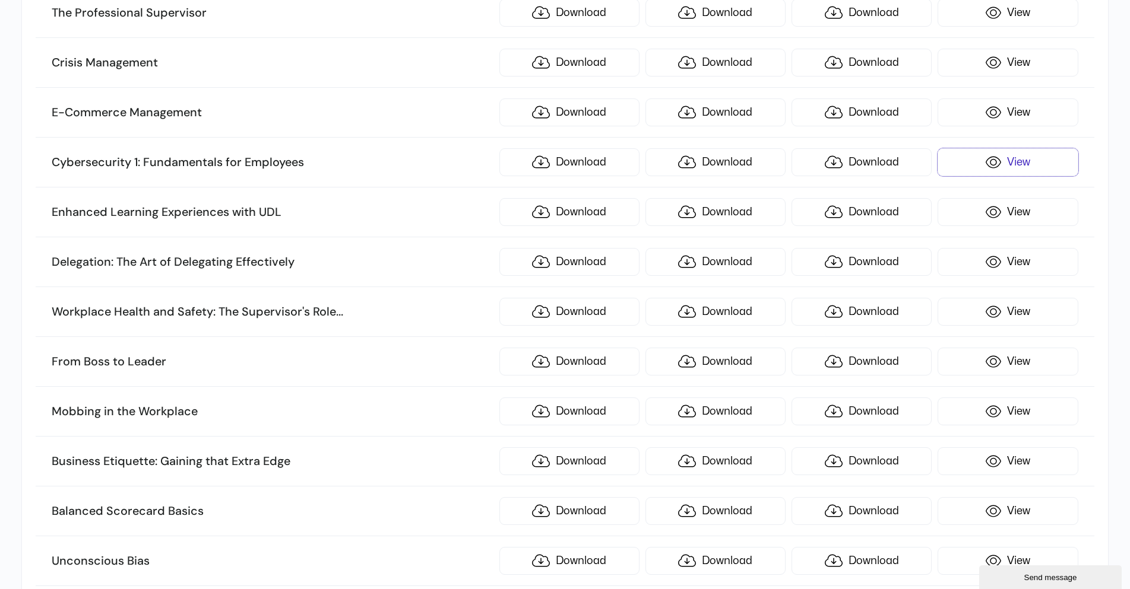
scroll to position [3950, 0]
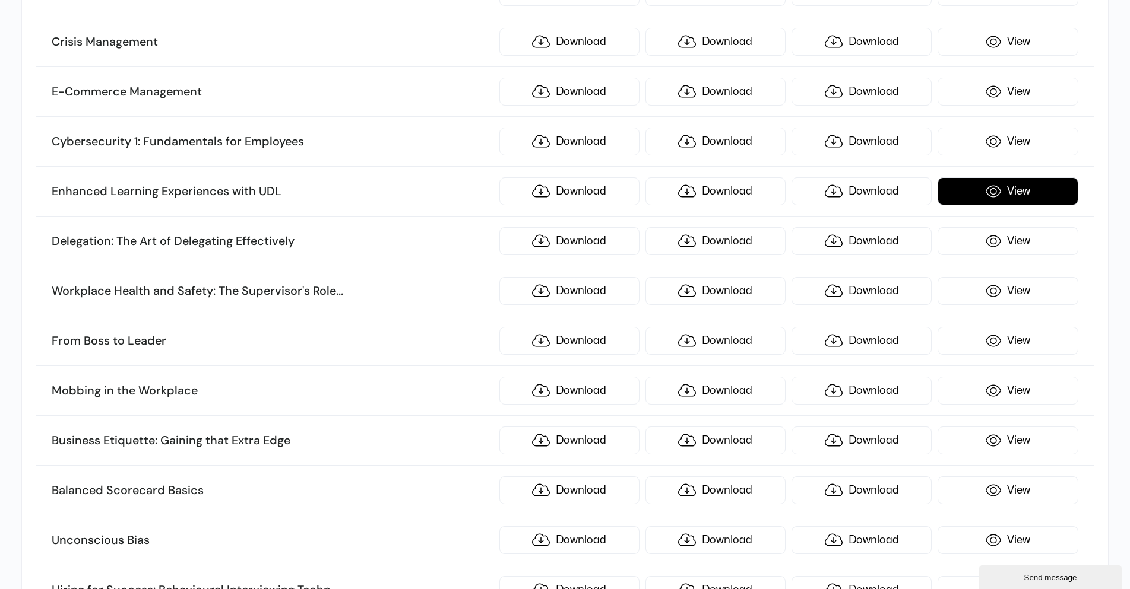
click at [1004, 185] on link "View" at bounding box center [1007, 191] width 140 height 28
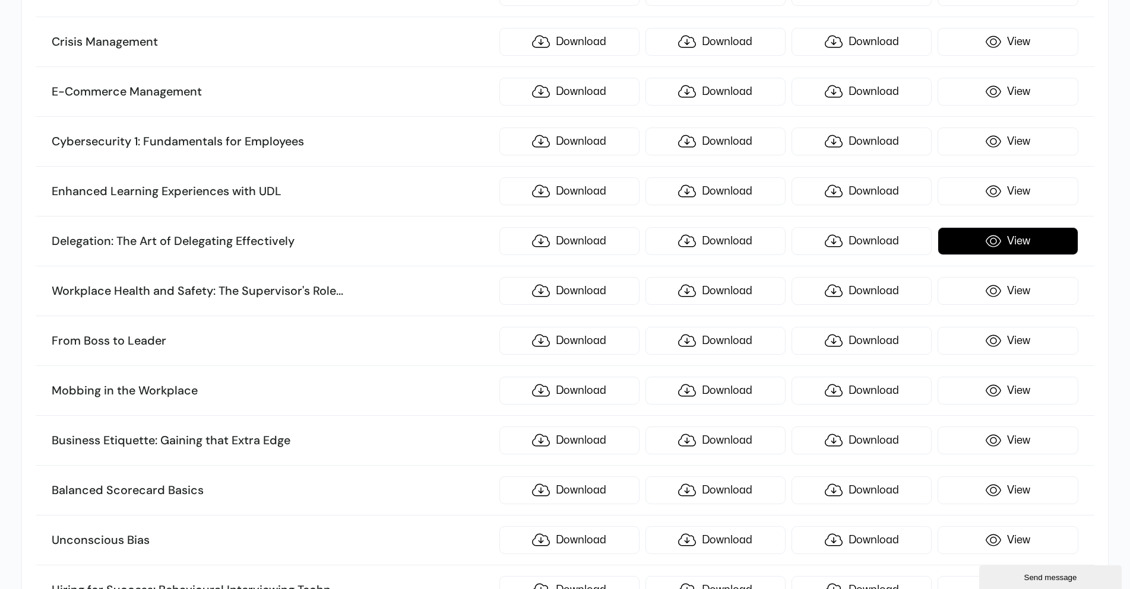
click at [981, 239] on link "View" at bounding box center [1007, 241] width 140 height 28
